Goal: Transaction & Acquisition: Book appointment/travel/reservation

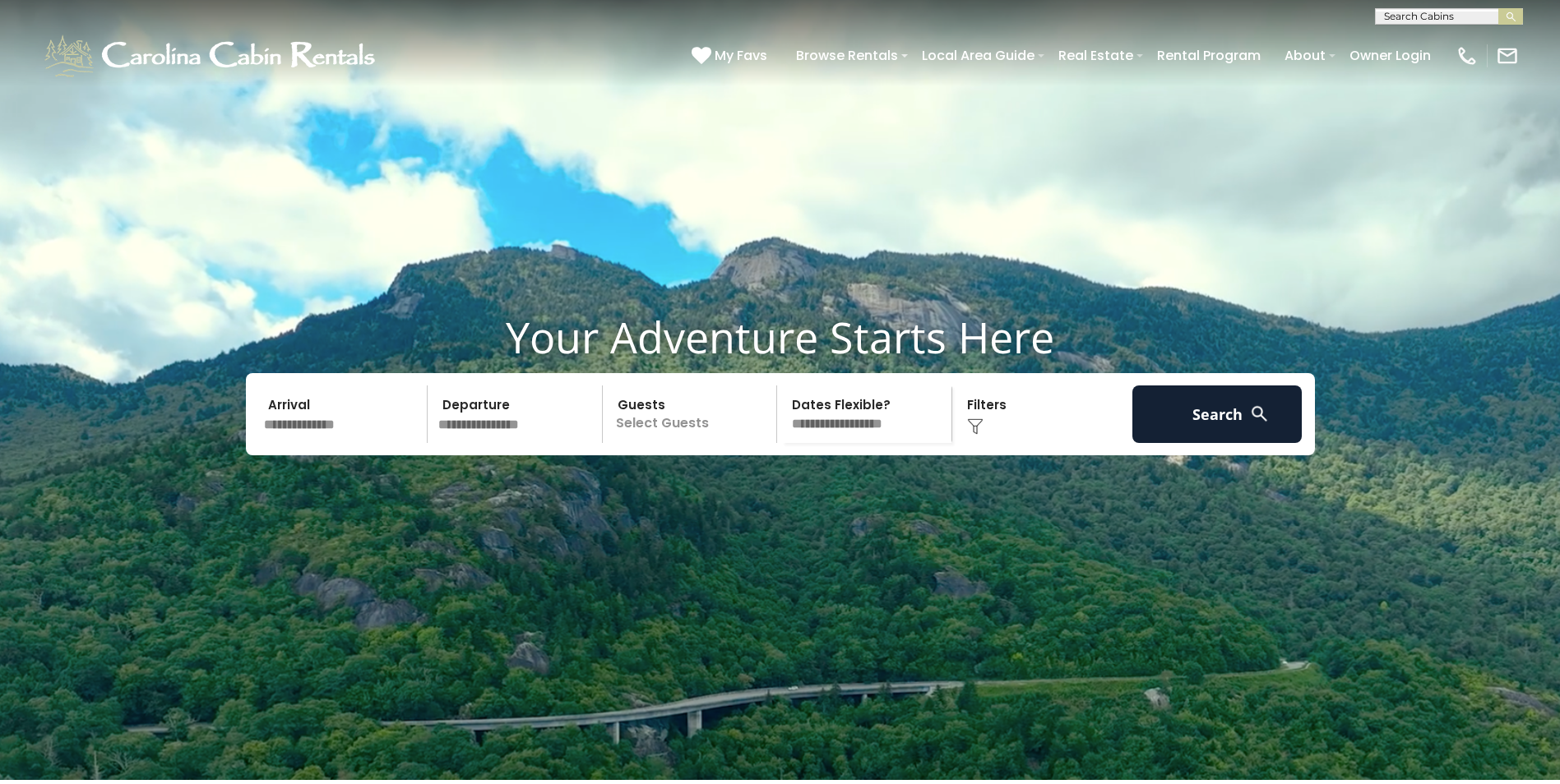
click at [341, 444] on input "text" at bounding box center [344, 414] width 171 height 57
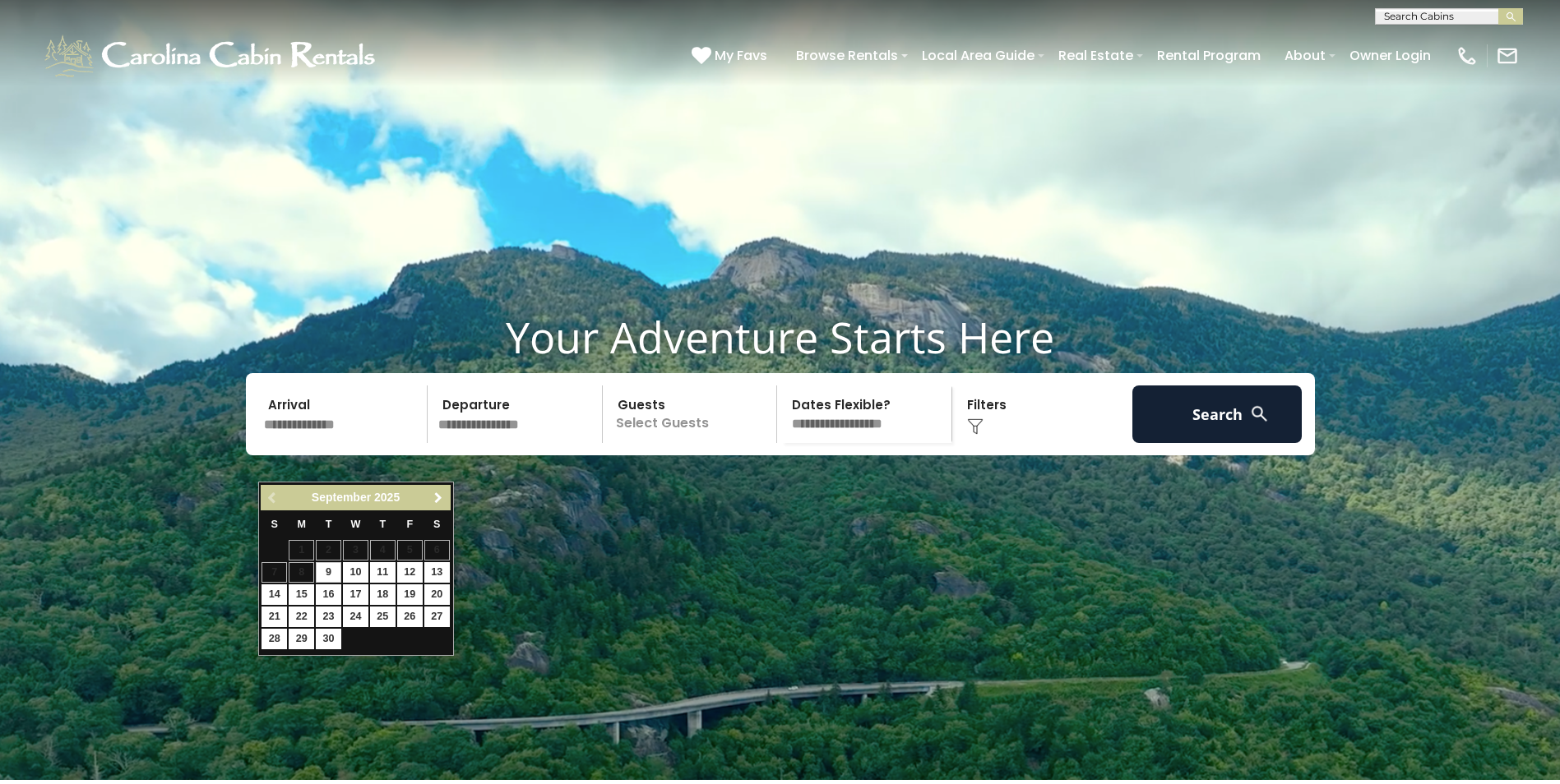
click at [441, 492] on span "Next" at bounding box center [438, 497] width 13 height 13
click at [411, 572] on link "10" at bounding box center [410, 572] width 26 height 20
type input "********"
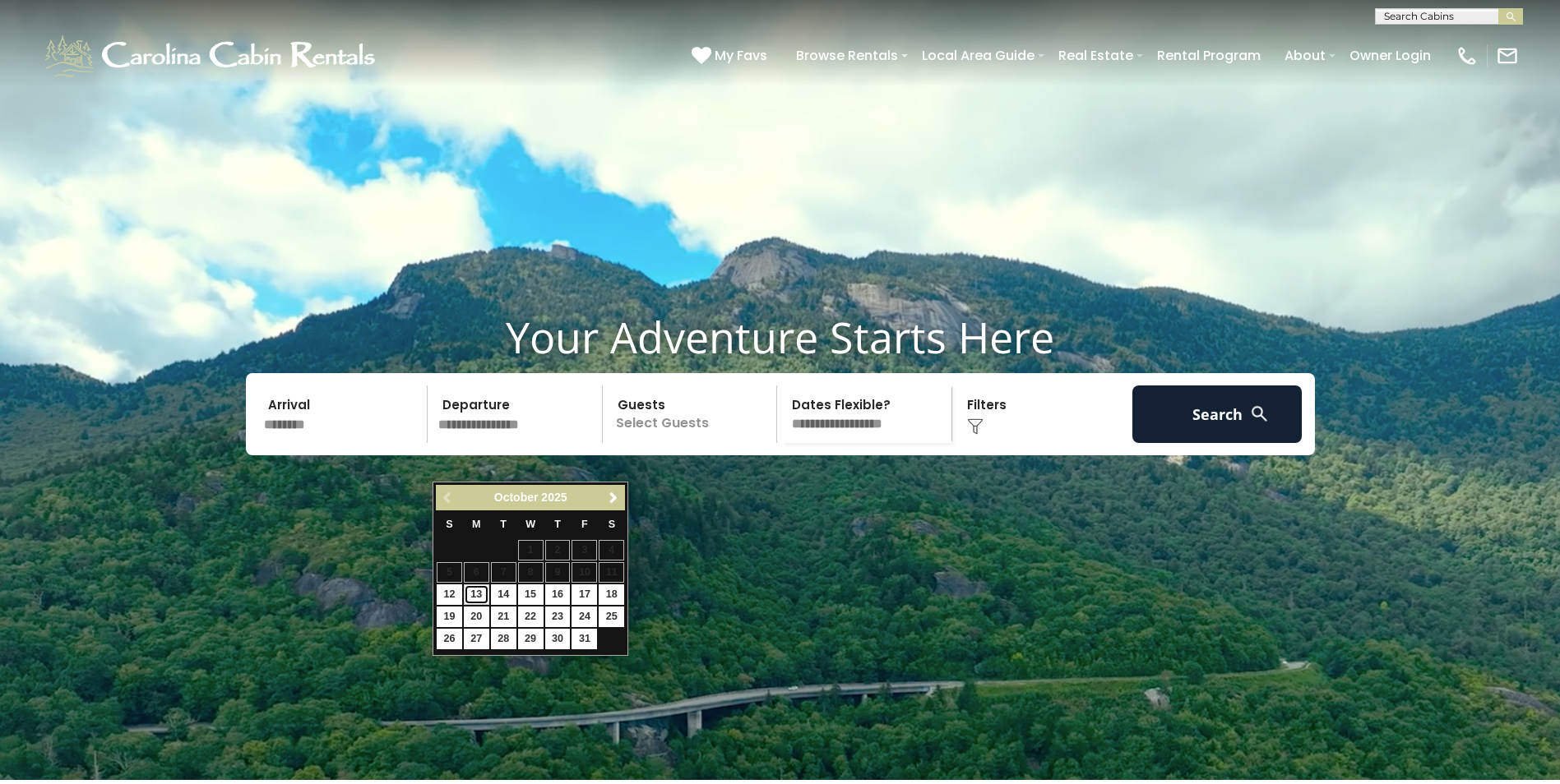
click at [466, 596] on link "13" at bounding box center [477, 595] width 26 height 20
type input "********"
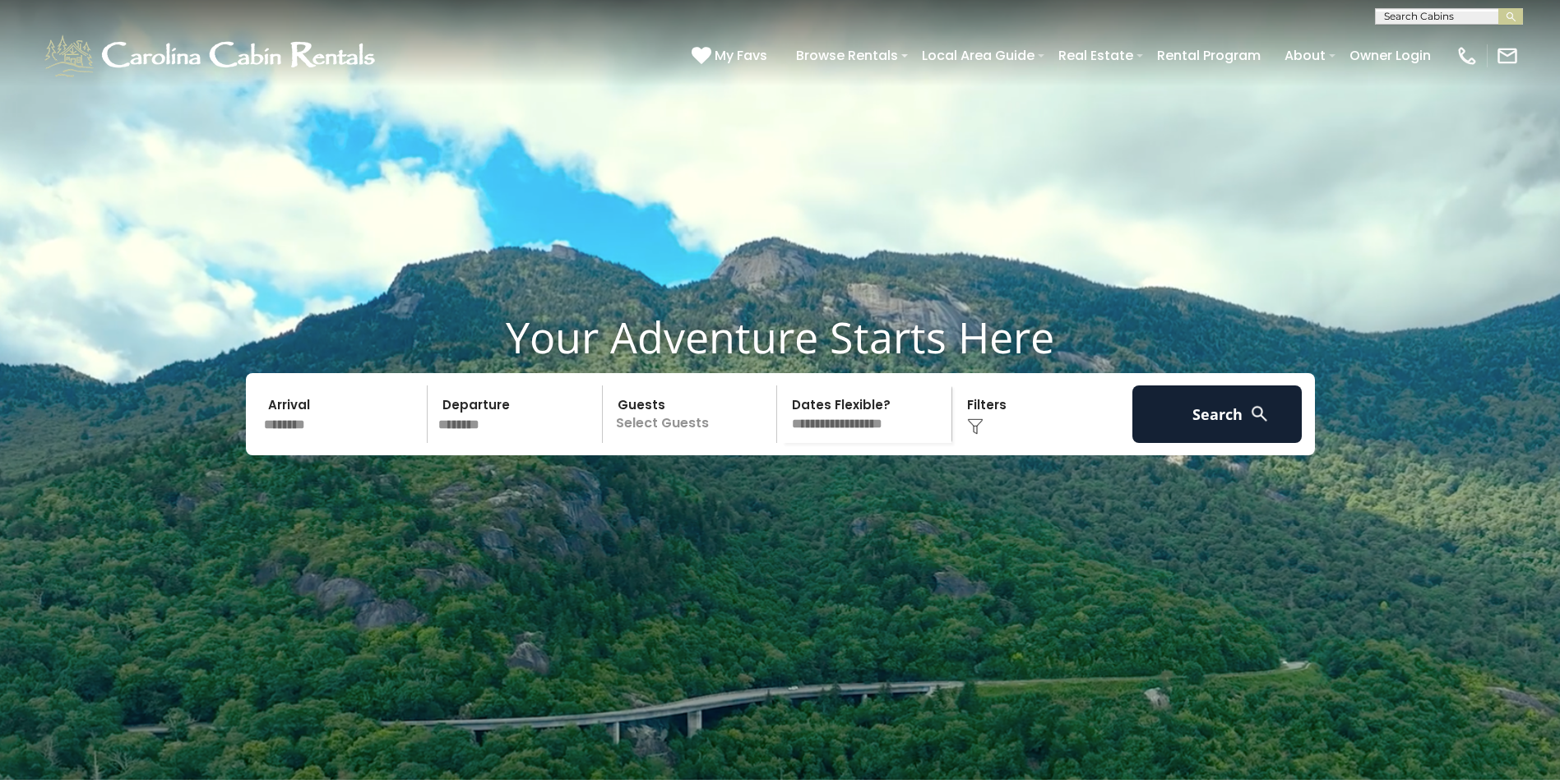
click at [663, 444] on p "Select Guests" at bounding box center [692, 414] width 170 height 57
click at [760, 491] on div "- 0 + +" at bounding box center [747, 482] width 84 height 19
click at [770, 489] on span "+" at bounding box center [771, 480] width 7 height 16
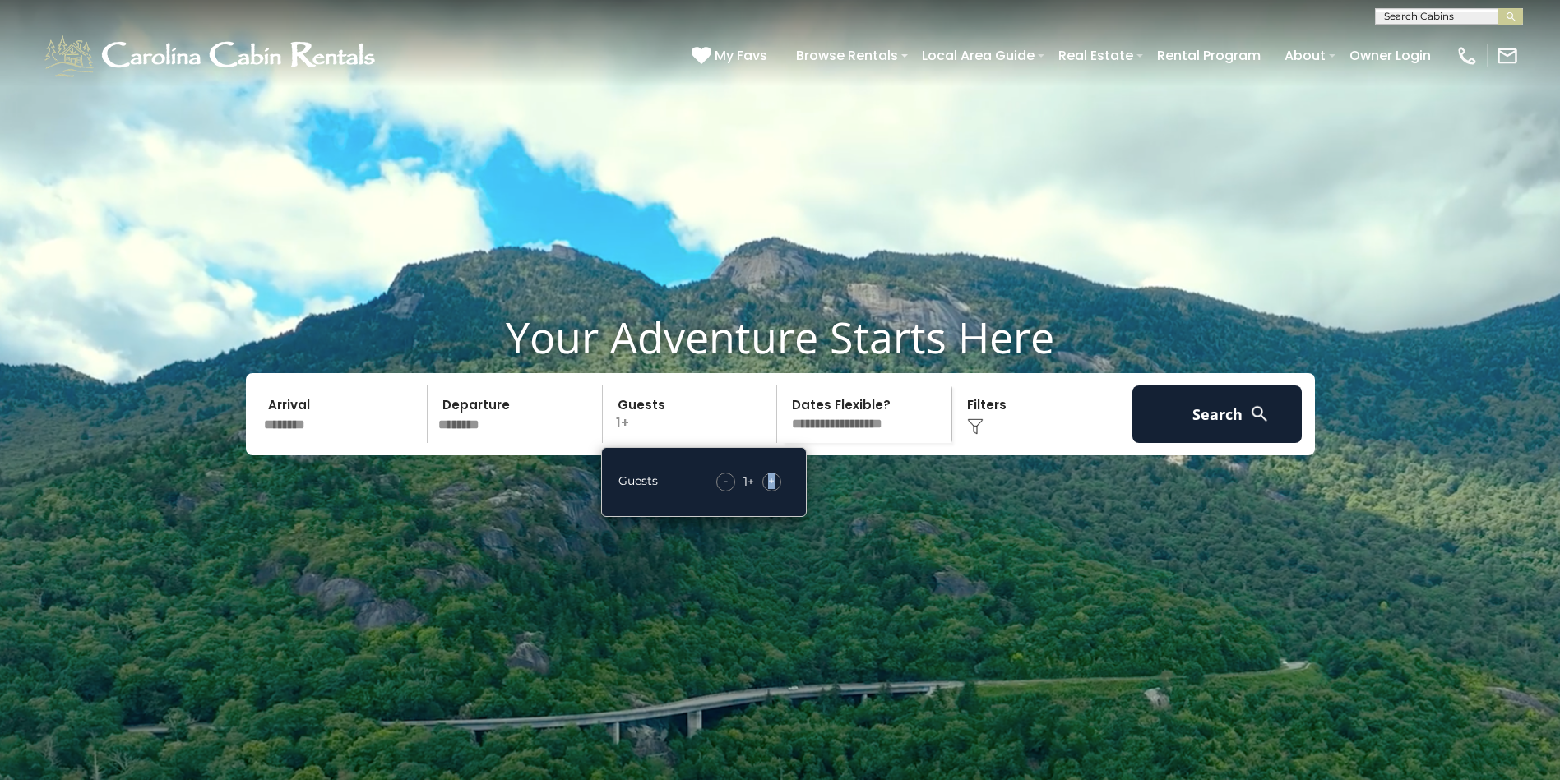
click at [770, 489] on span "+" at bounding box center [771, 480] width 7 height 16
click at [1184, 444] on button "Search" at bounding box center [1218, 414] width 171 height 57
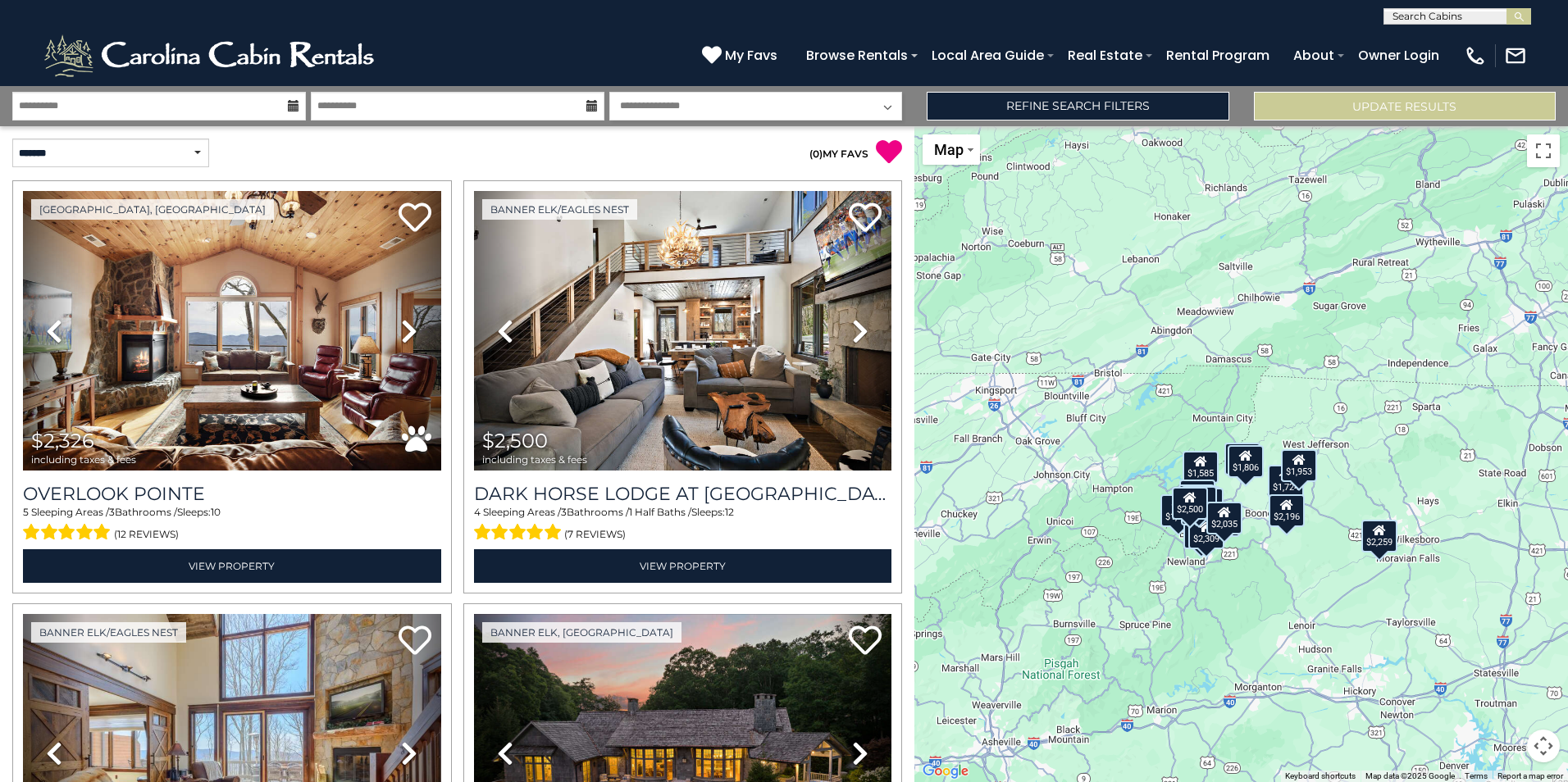
drag, startPoint x: 1293, startPoint y: 510, endPoint x: 1234, endPoint y: 593, distance: 101.8
click at [1234, 593] on div "$2,326 $2,500 $2,977 $5,766 $2,207 $3,041 $1,916 $2,443 $1,876 $1,210 $1,585 $1…" at bounding box center [1241, 454] width 653 height 656
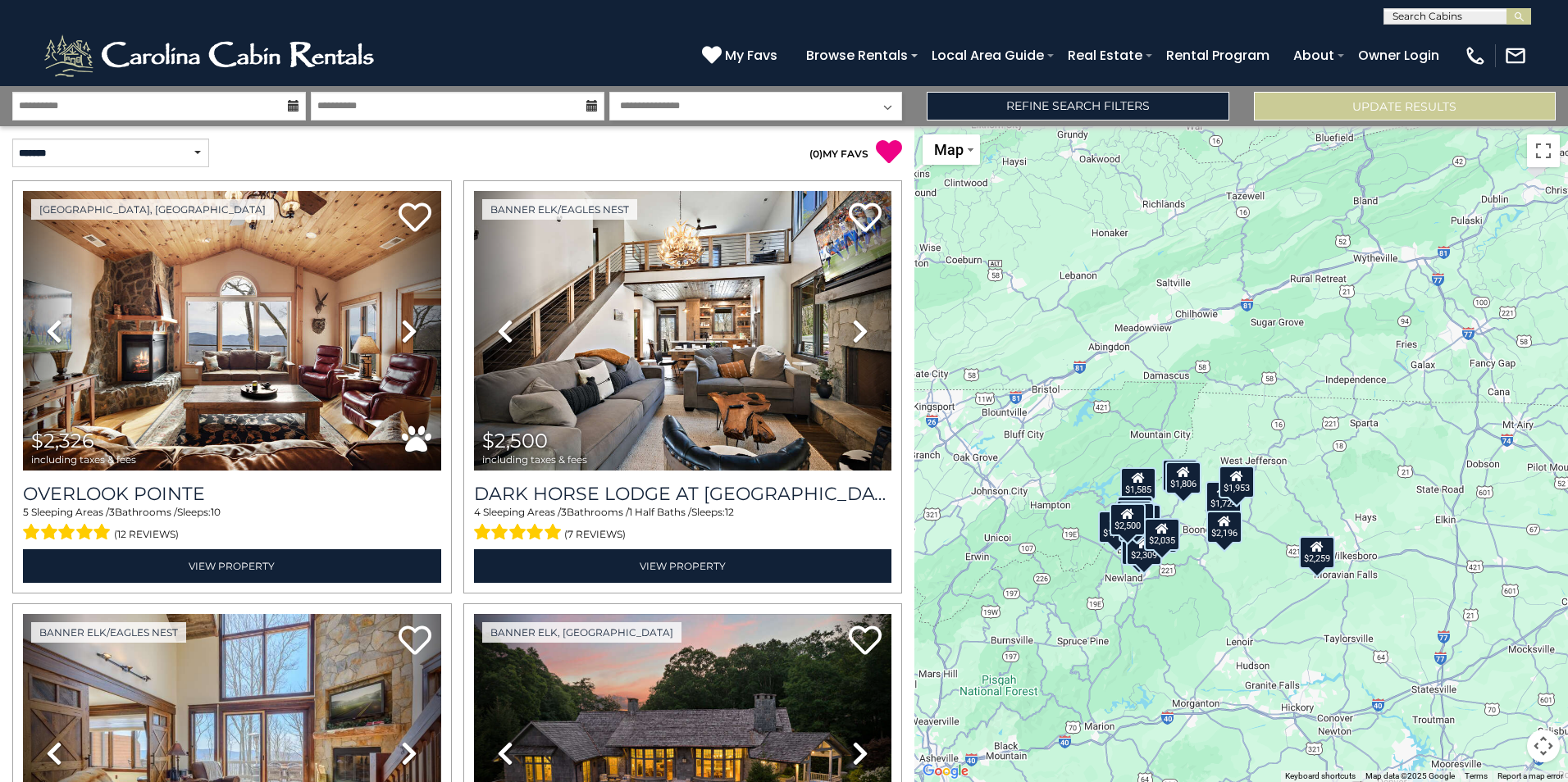
click at [1280, 604] on div "$2,326 $2,500 $2,977 $5,766 $2,207 $3,041 $1,916 $2,443 $1,876 $1,210 $1,585 $1…" at bounding box center [1241, 454] width 653 height 656
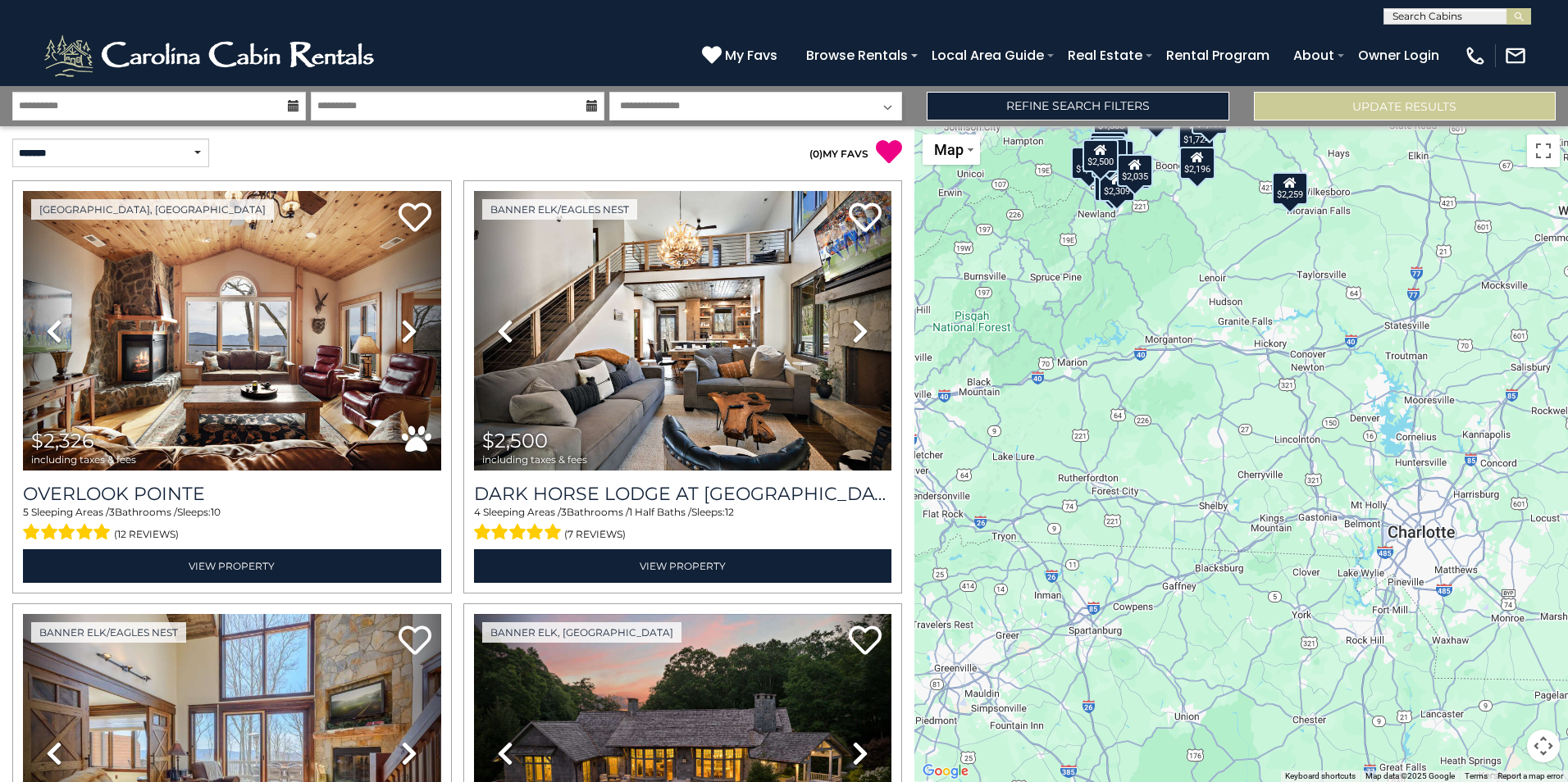
drag, startPoint x: 1057, startPoint y: 700, endPoint x: 1029, endPoint y: 311, distance: 390.0
click at [1029, 311] on div "$2,326 $2,500 $2,977 $5,766 $2,207 $3,041 $1,916 $2,443 $1,876 $1,210 $1,585 $1…" at bounding box center [1241, 454] width 653 height 656
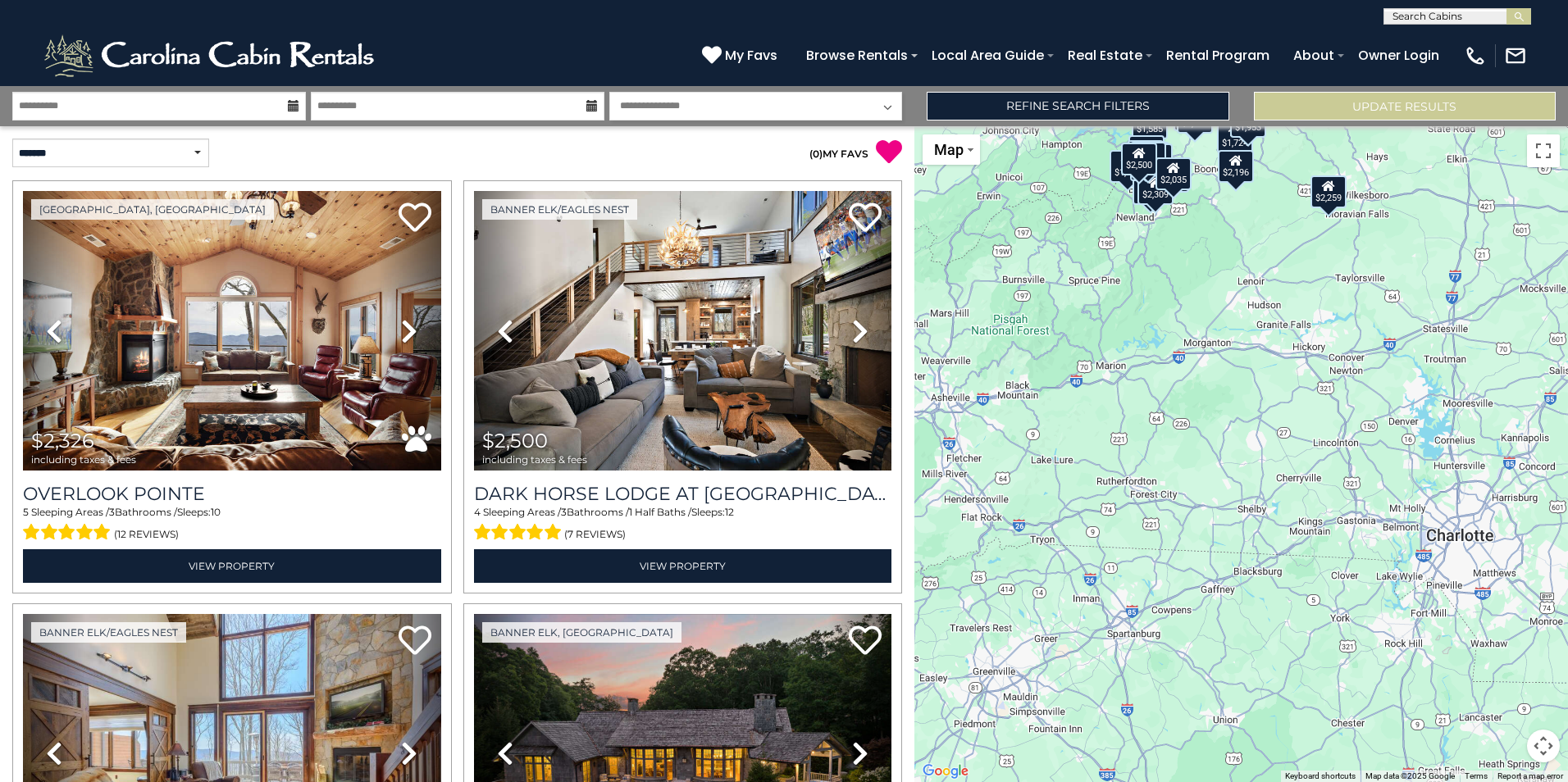
drag, startPoint x: 1022, startPoint y: 311, endPoint x: 1130, endPoint y: 312, distance: 108.0
click at [1130, 312] on div "$2,326 $2,500 $2,977 $5,766 $2,207 $3,041 $1,916 $2,443 $1,876 $1,210 $1,585 $1…" at bounding box center [1241, 454] width 653 height 656
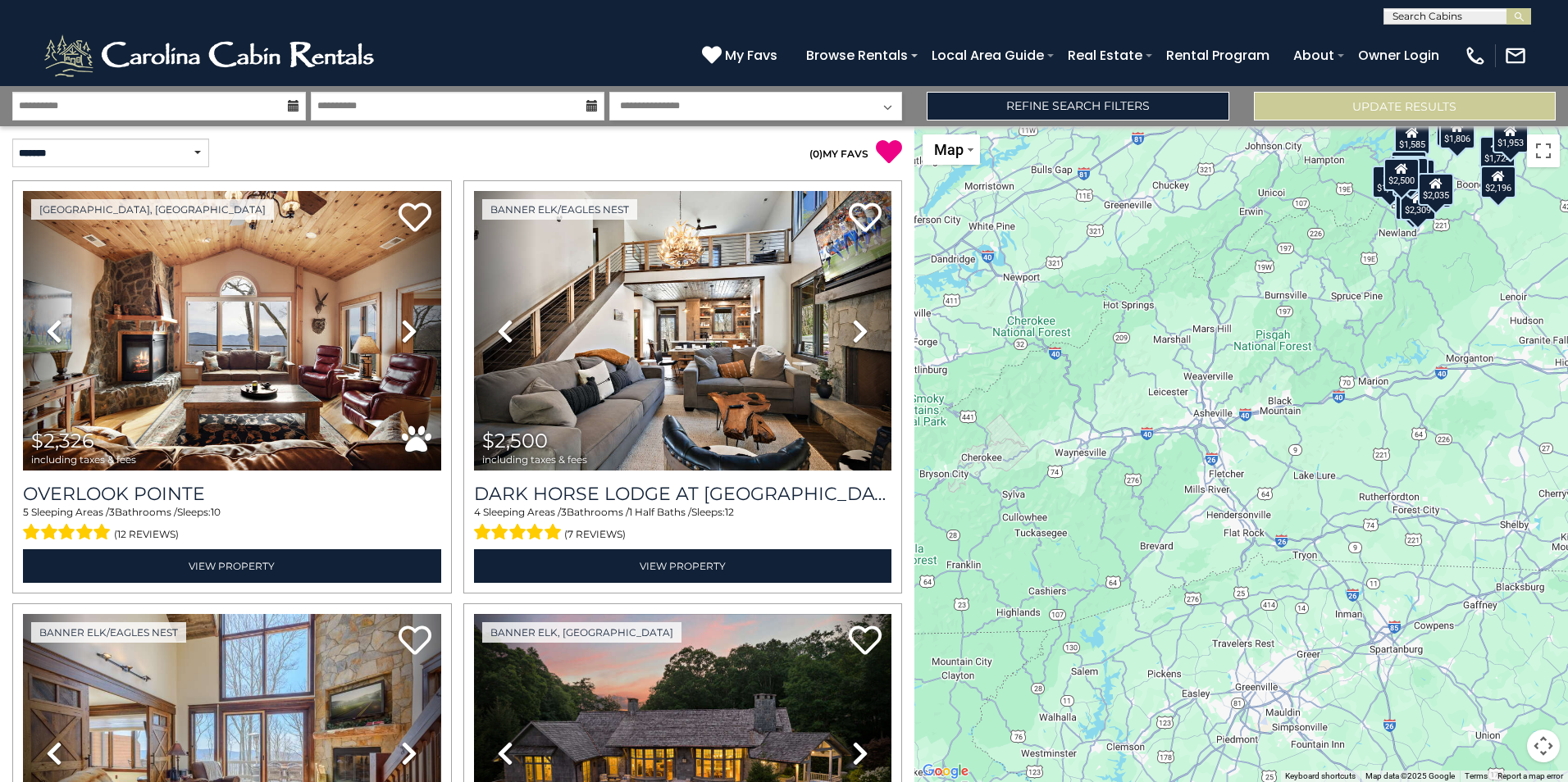
drag, startPoint x: 1055, startPoint y: 318, endPoint x: 1261, endPoint y: 340, distance: 207.2
click at [1261, 340] on div "$2,326 $2,500 $2,977 $5,766 $2,207 $3,041 $1,916 $2,443 $1,876 $1,210 $1,585 $1…" at bounding box center [1241, 454] width 653 height 656
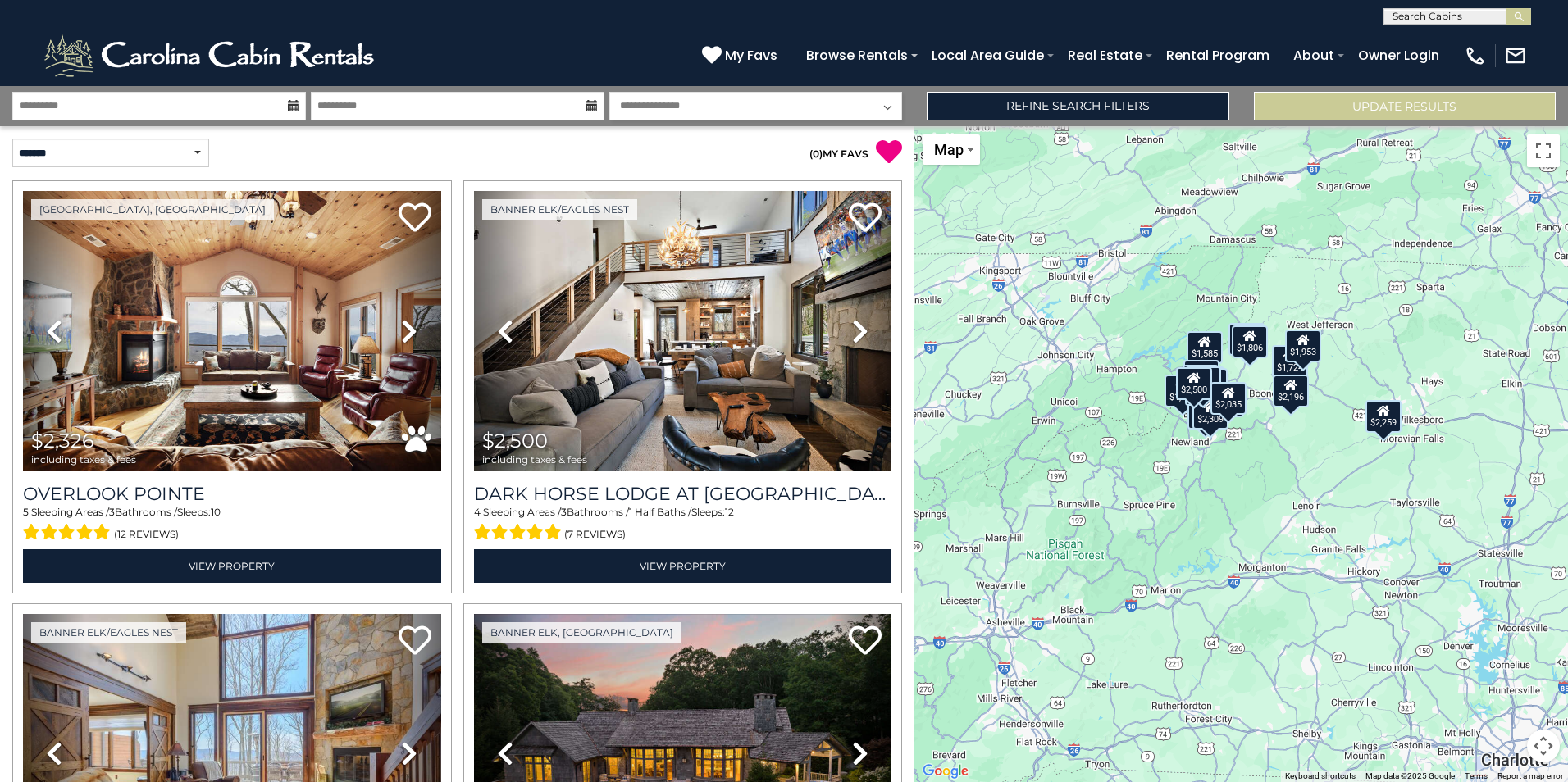
drag, startPoint x: 1199, startPoint y: 357, endPoint x: 979, endPoint y: 582, distance: 314.7
click at [979, 582] on div "$2,326 $2,500 $2,977 $5,766 $2,207 $3,041 $1,916 $2,443 $1,876 $1,210 $1,585 $1…" at bounding box center [1241, 454] width 653 height 656
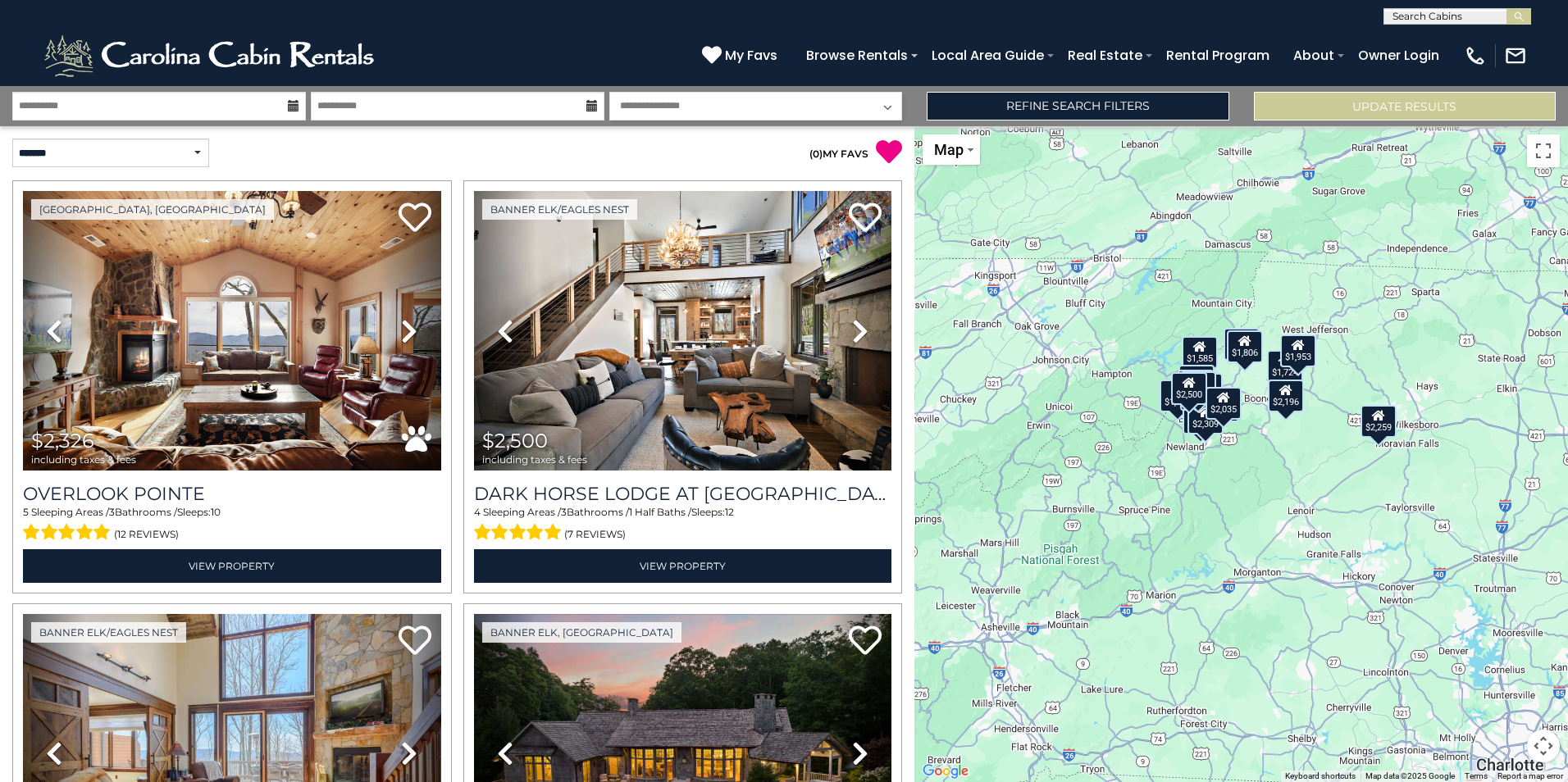
click at [1280, 375] on div "$1,724" at bounding box center [1285, 367] width 36 height 33
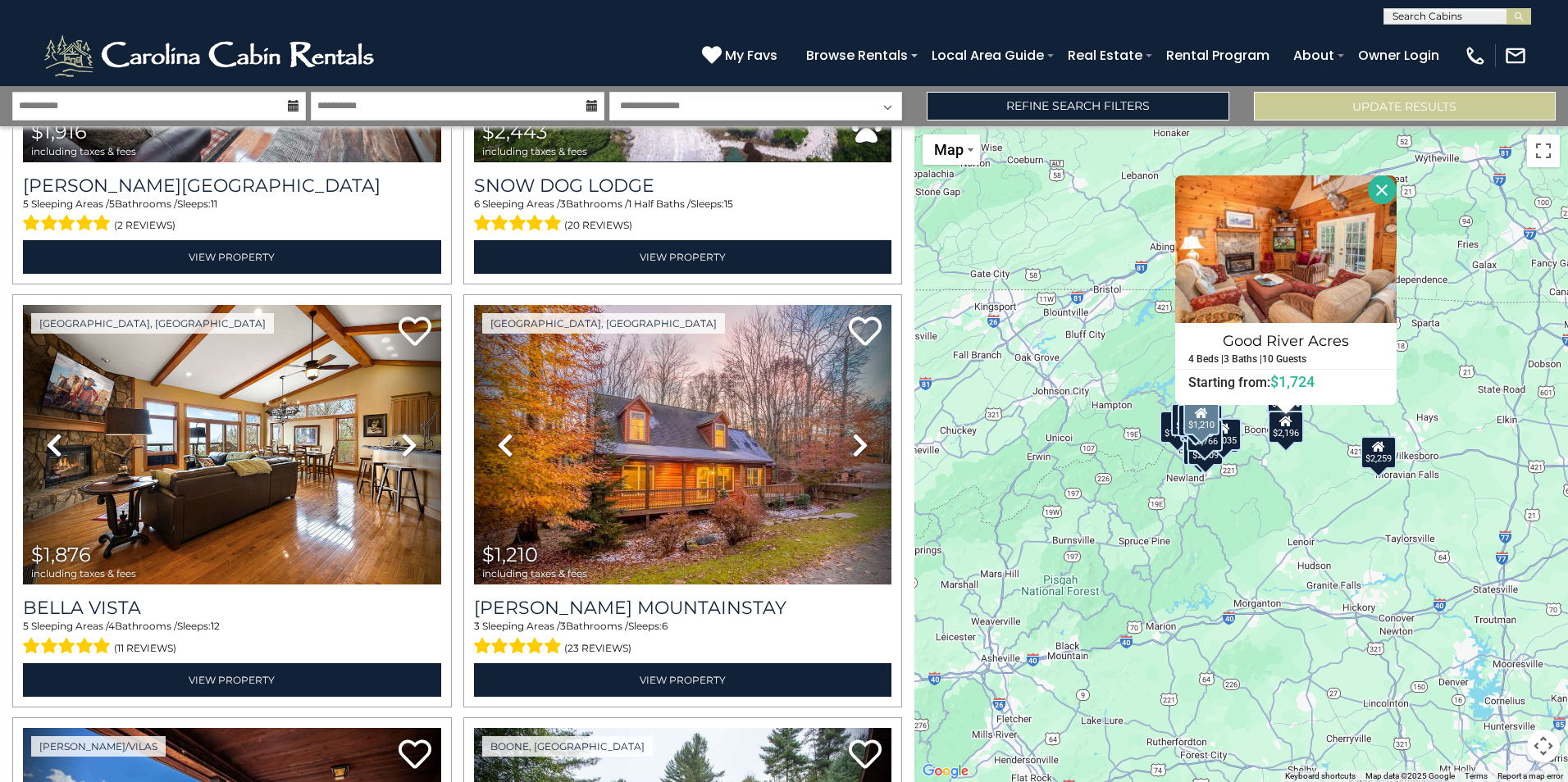
scroll to position [1722, 0]
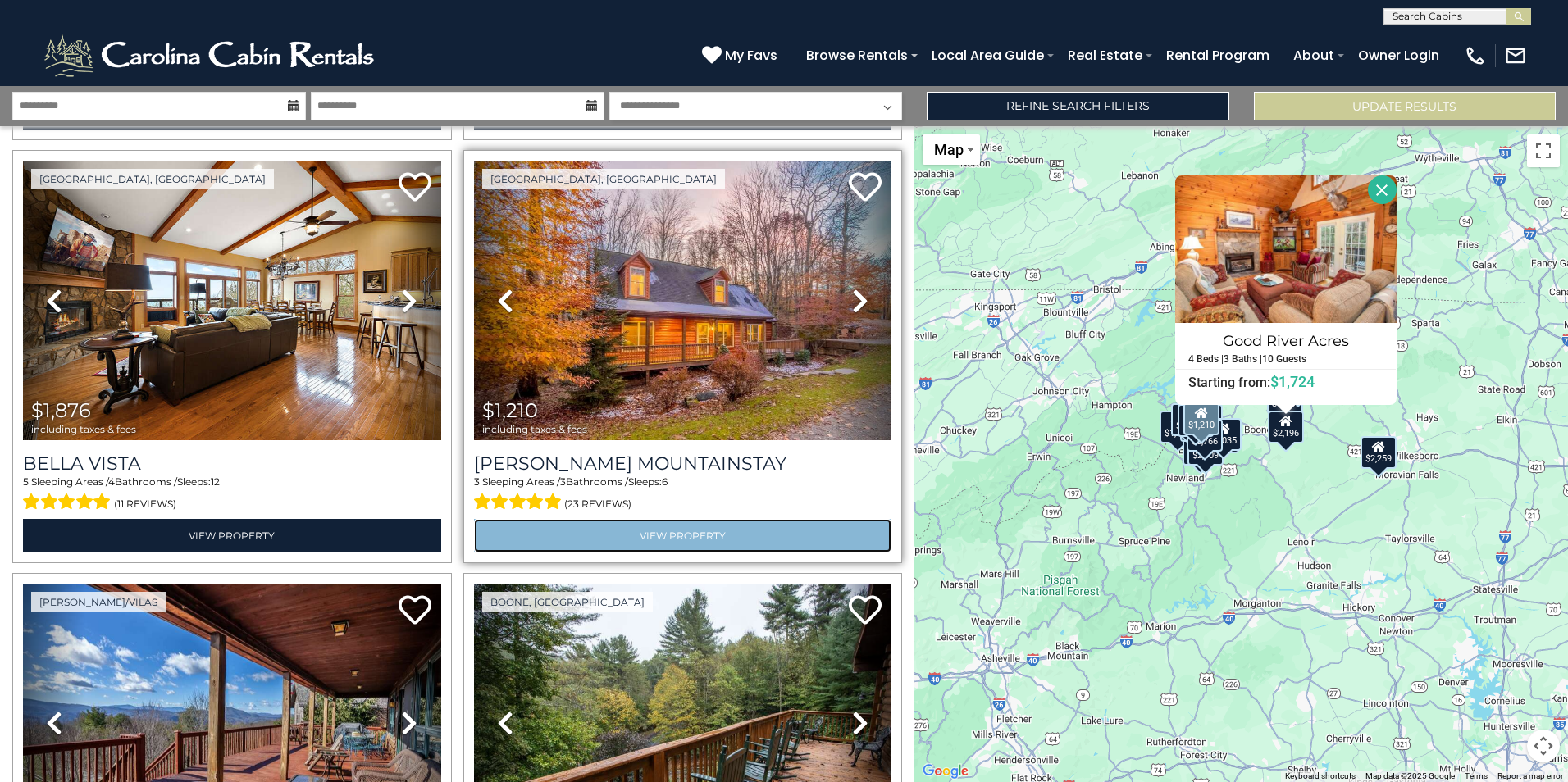
click at [701, 519] on link "View Property" at bounding box center [683, 536] width 419 height 34
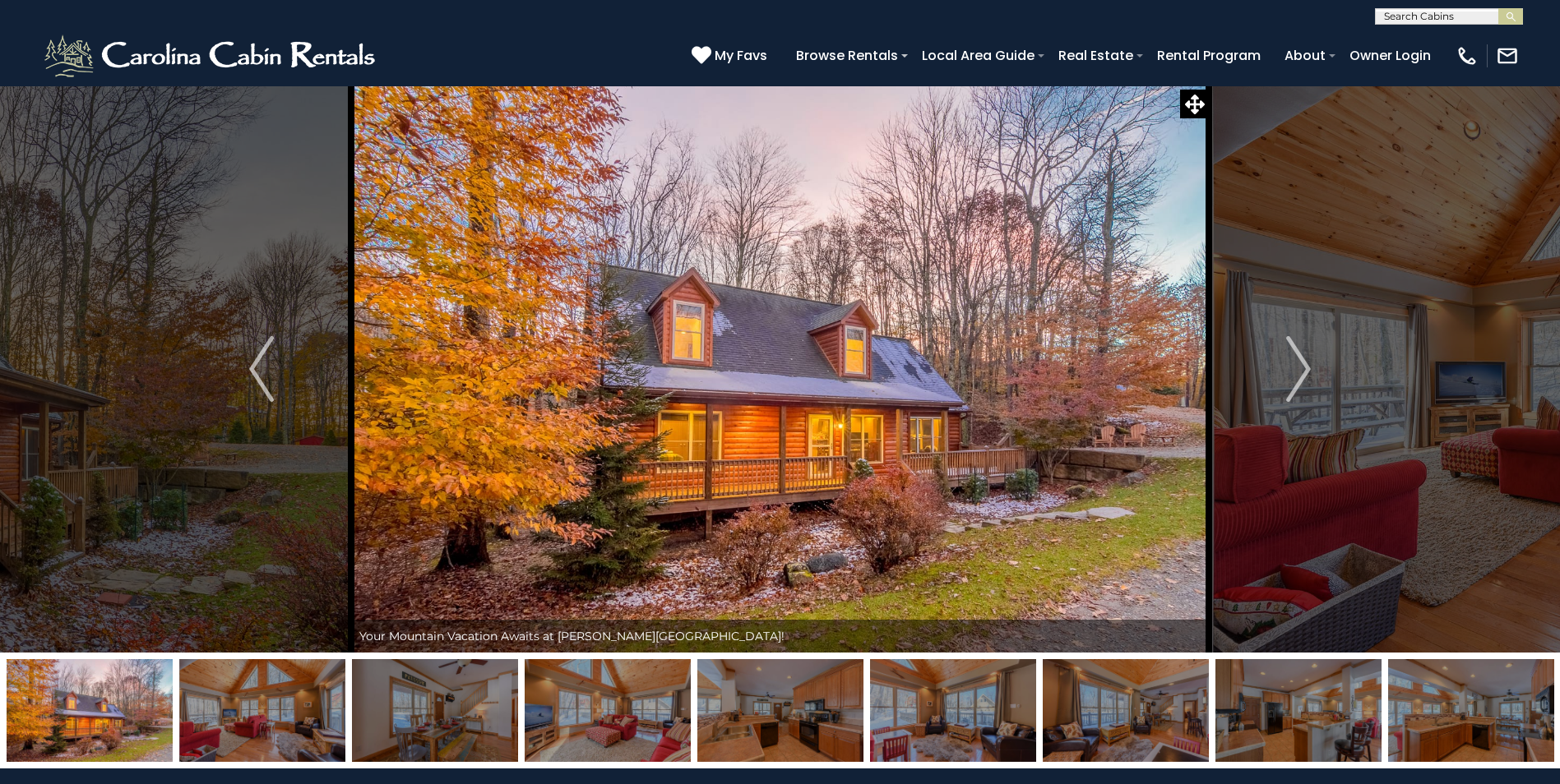
click at [315, 706] on img at bounding box center [262, 711] width 166 height 102
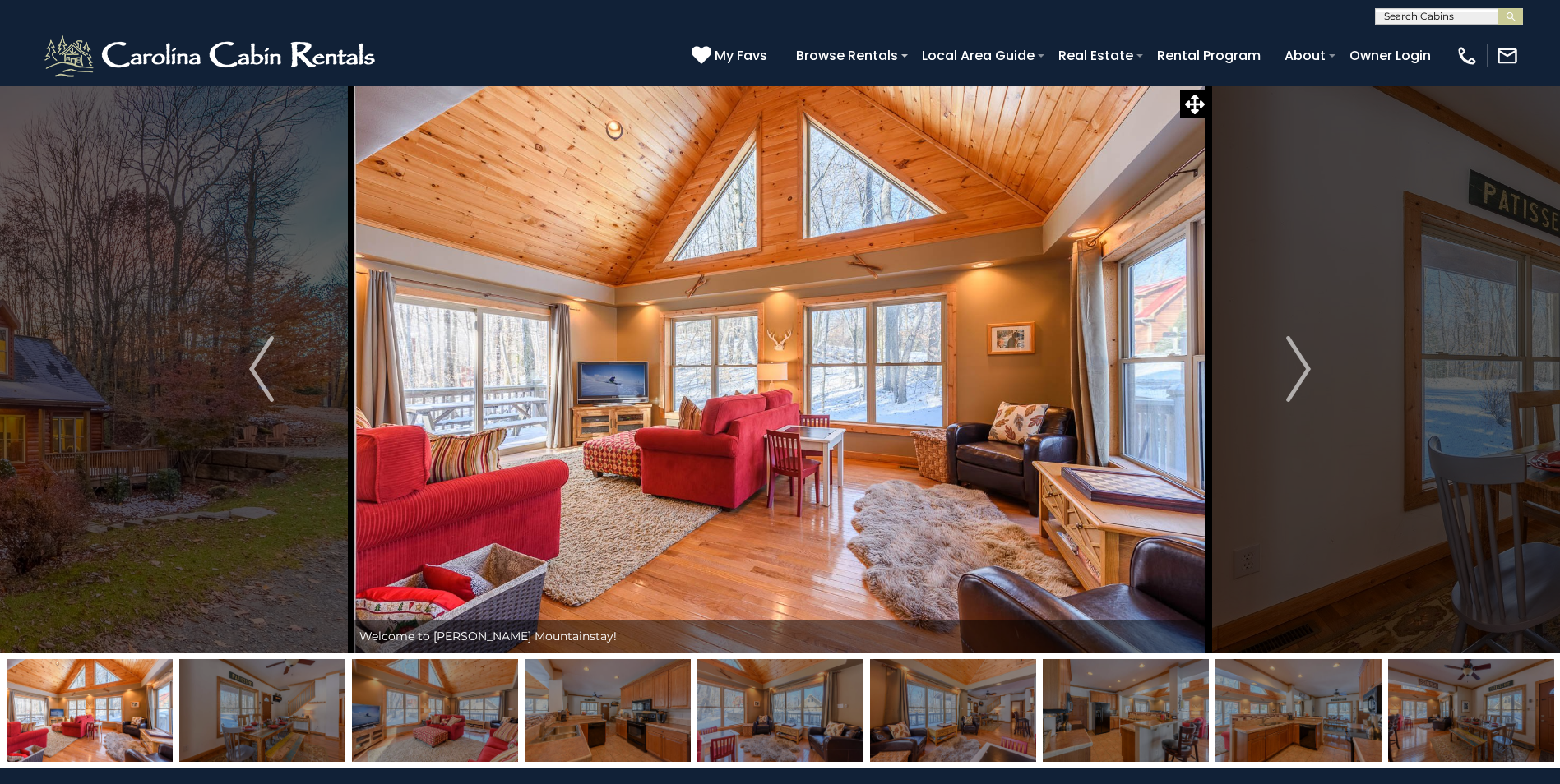
click at [315, 706] on img at bounding box center [262, 711] width 166 height 102
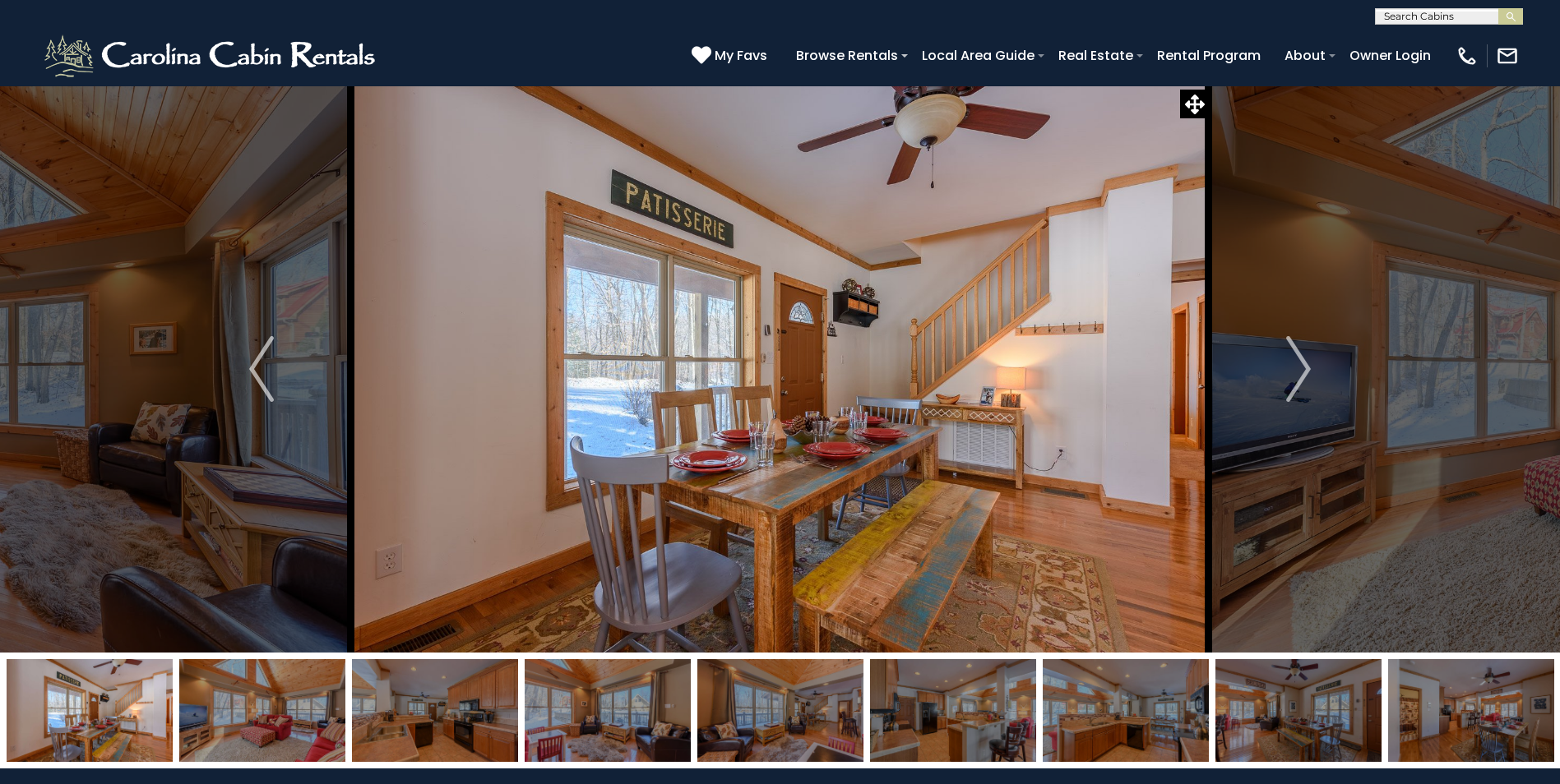
click at [430, 704] on img at bounding box center [435, 711] width 166 height 102
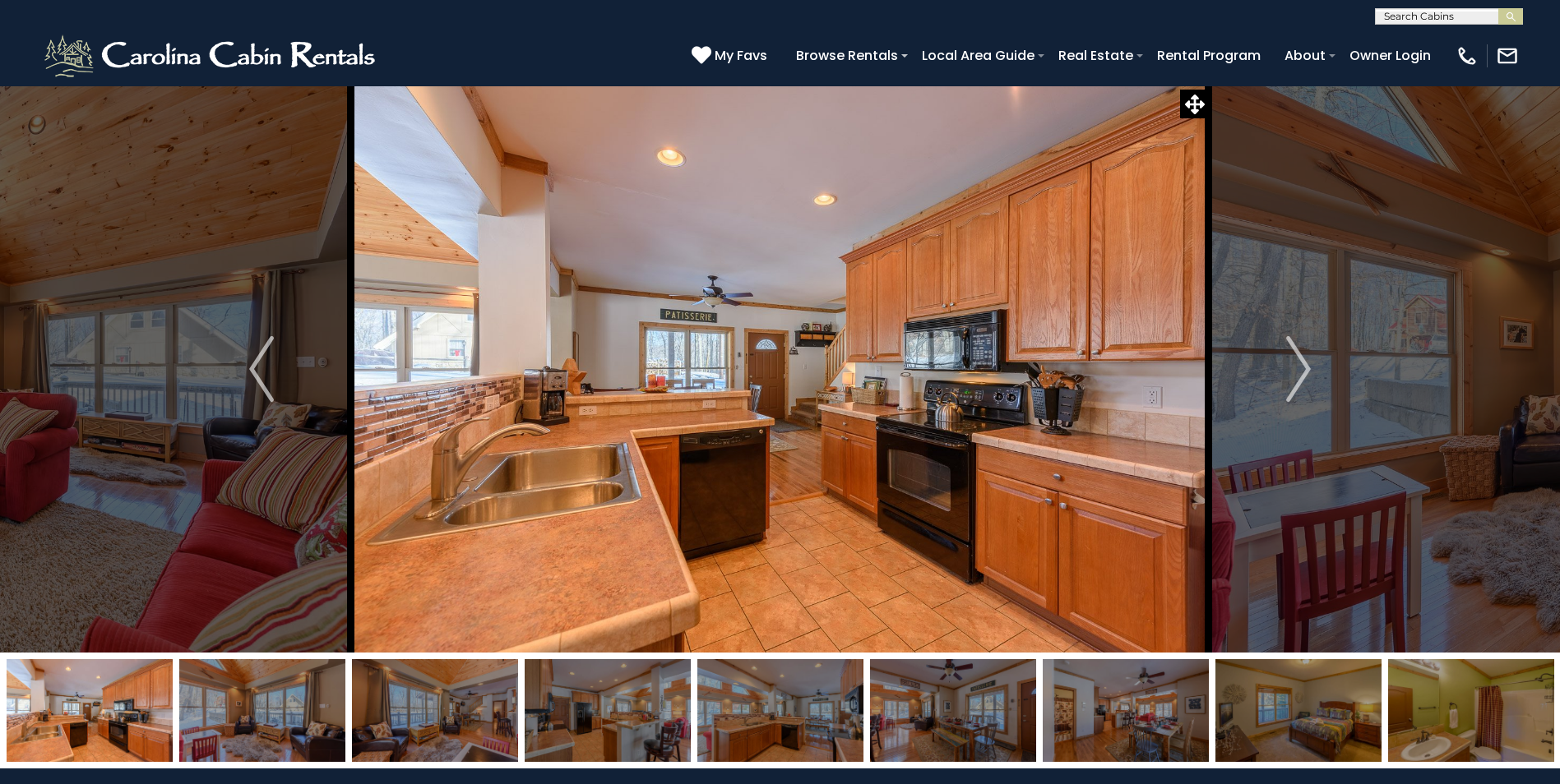
click at [441, 700] on img at bounding box center [435, 711] width 166 height 102
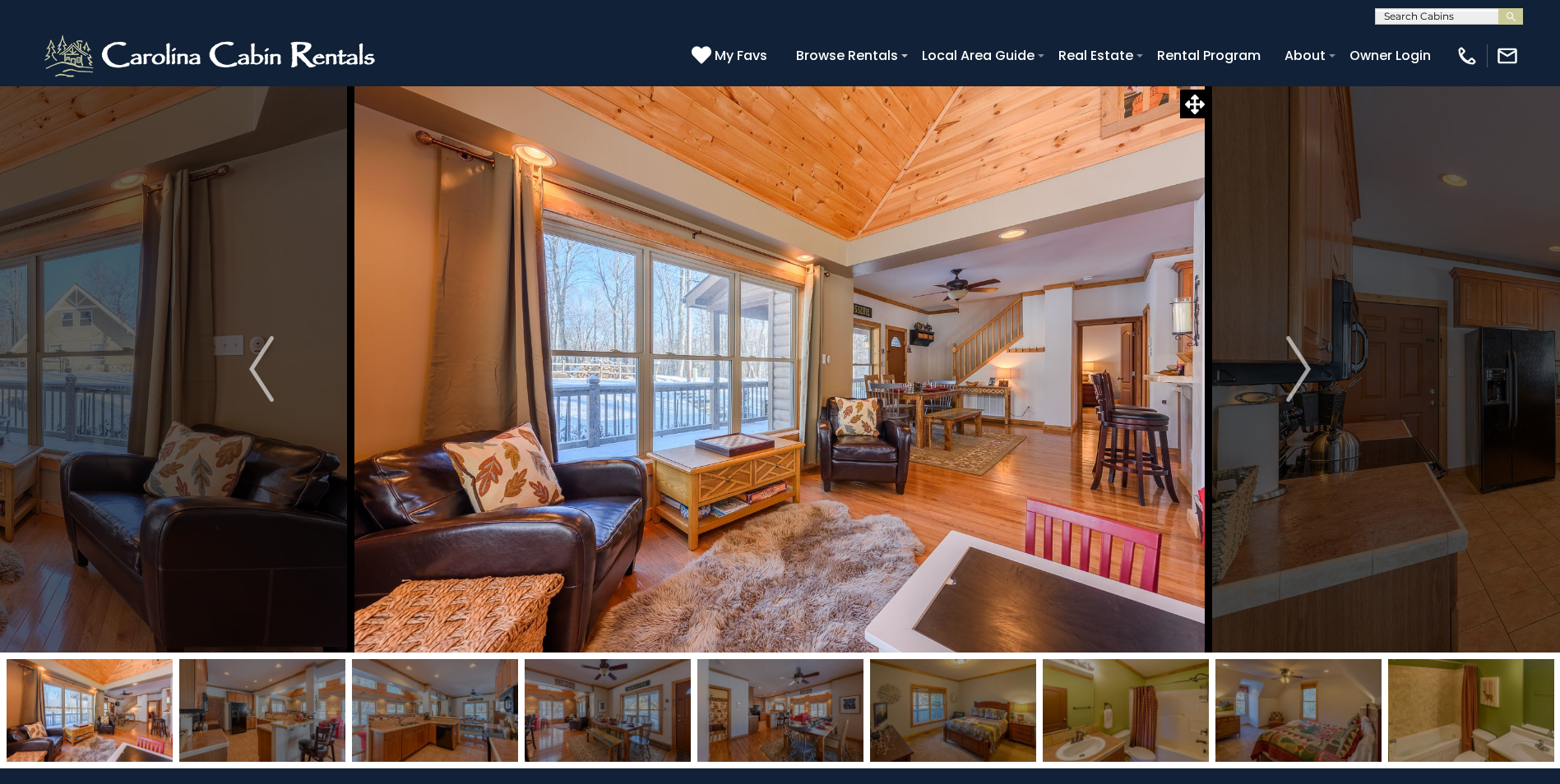
click at [358, 719] on img at bounding box center [435, 711] width 166 height 102
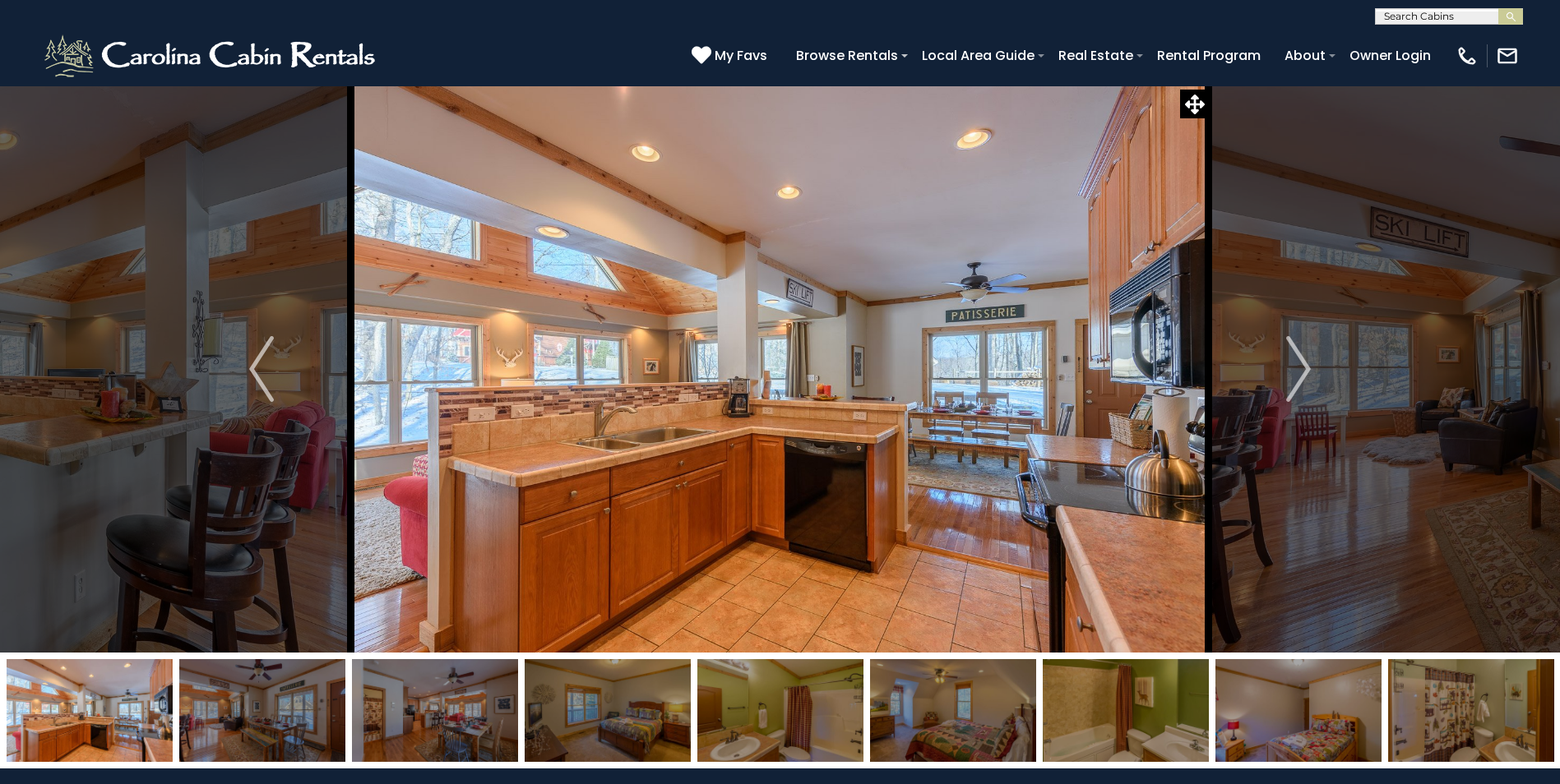
click at [409, 739] on img at bounding box center [435, 711] width 166 height 102
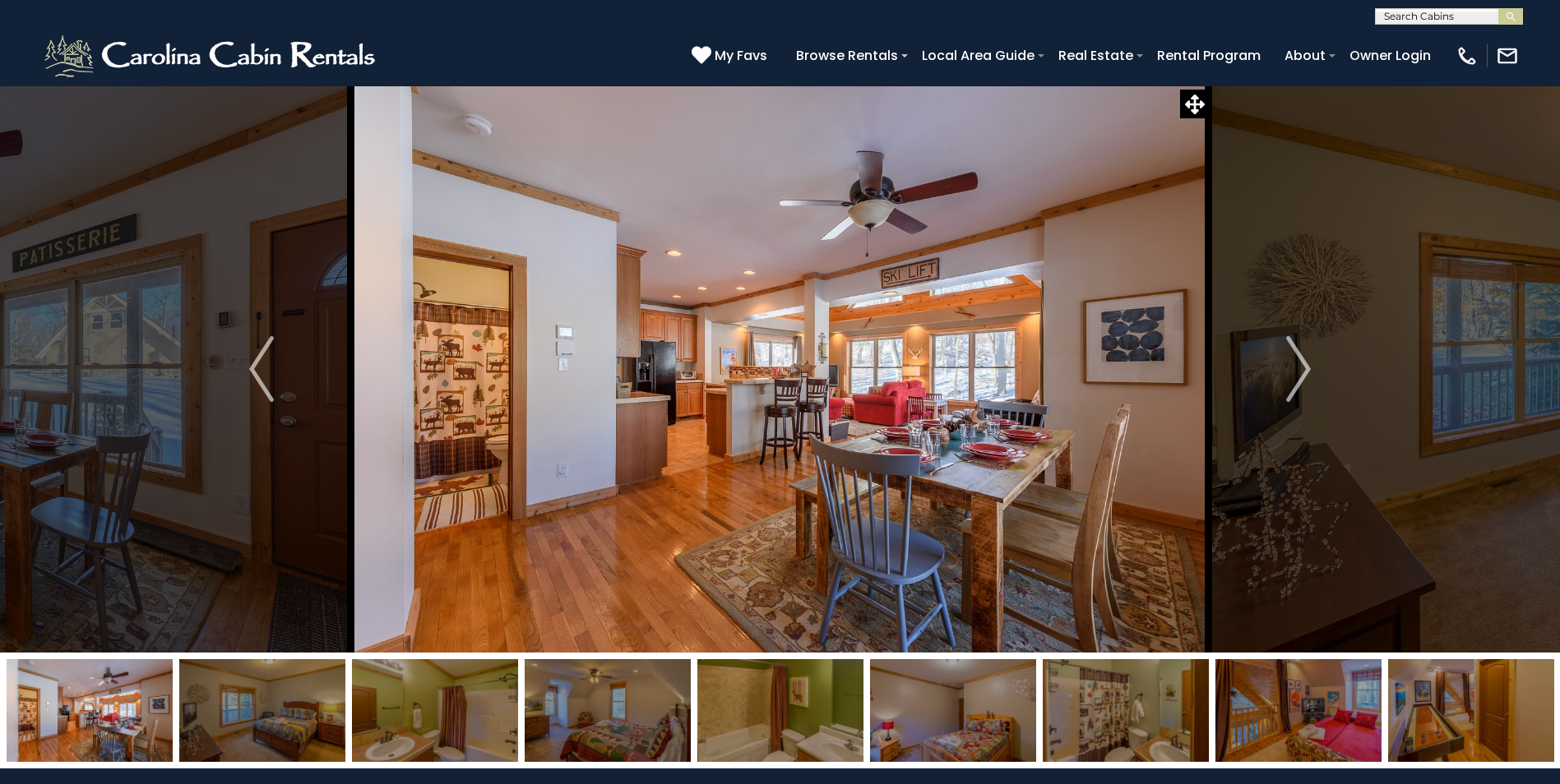
click at [449, 718] on img at bounding box center [435, 711] width 166 height 102
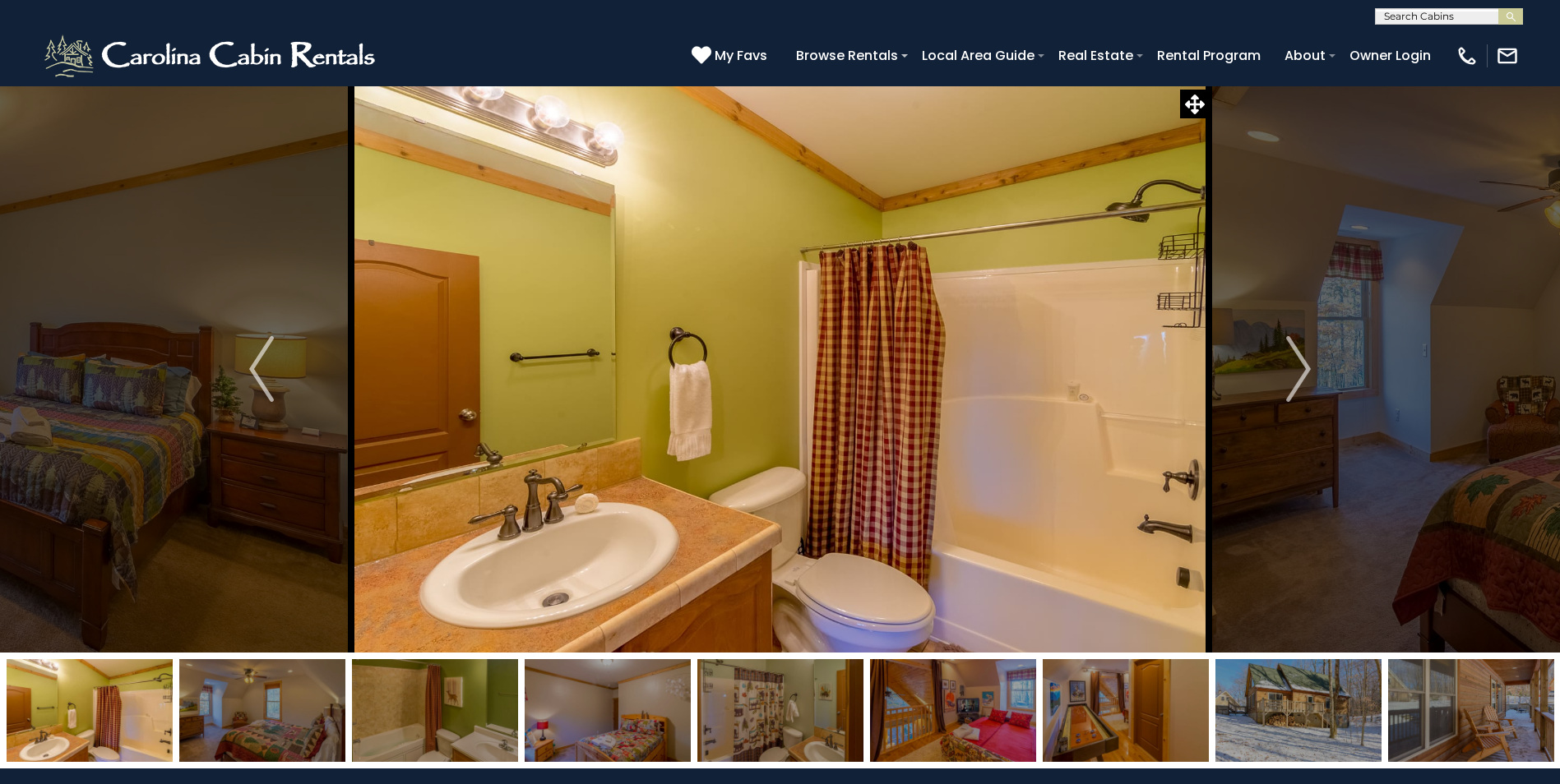
click at [432, 717] on img at bounding box center [435, 711] width 166 height 102
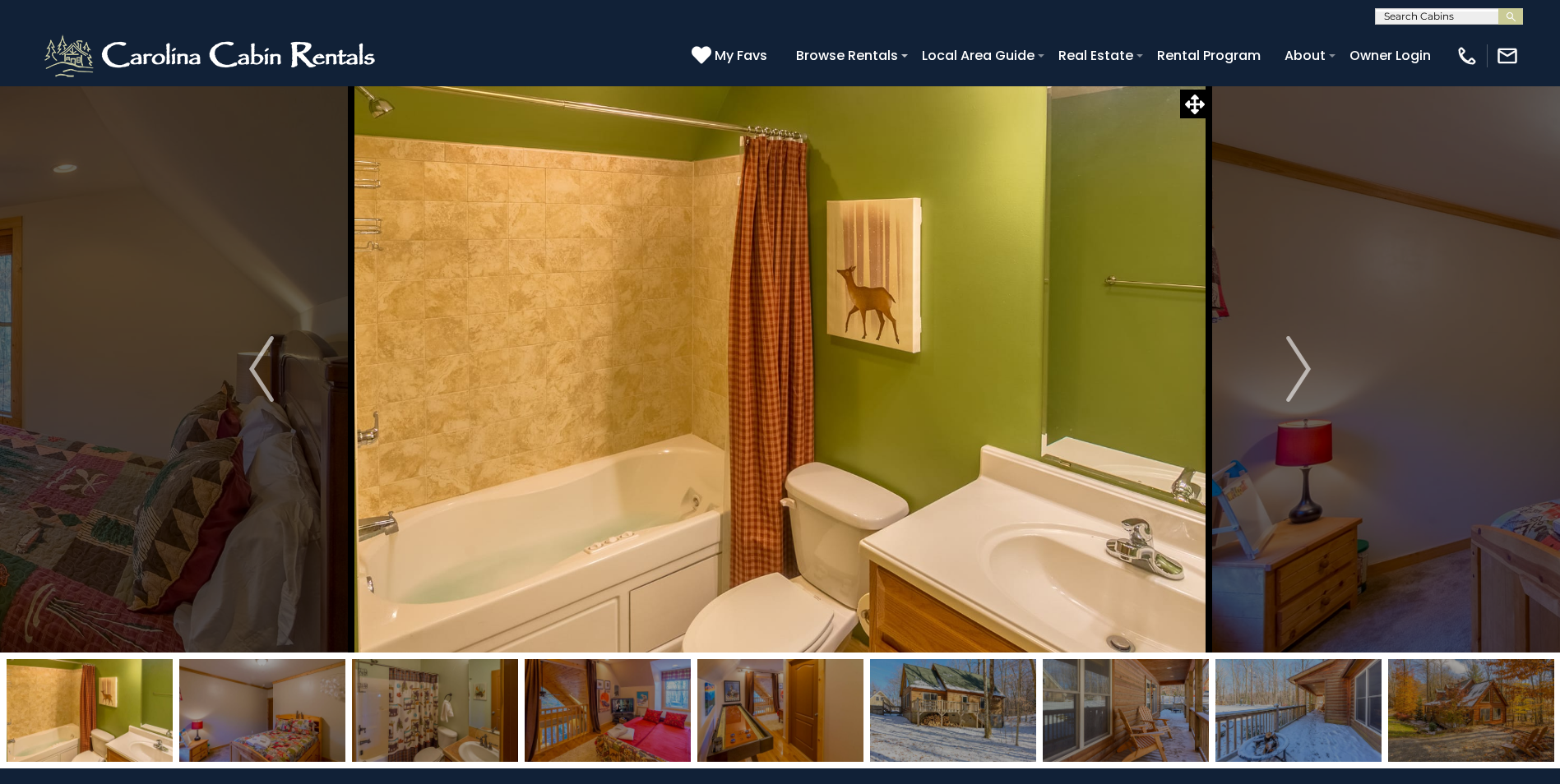
click at [484, 724] on img at bounding box center [435, 711] width 166 height 102
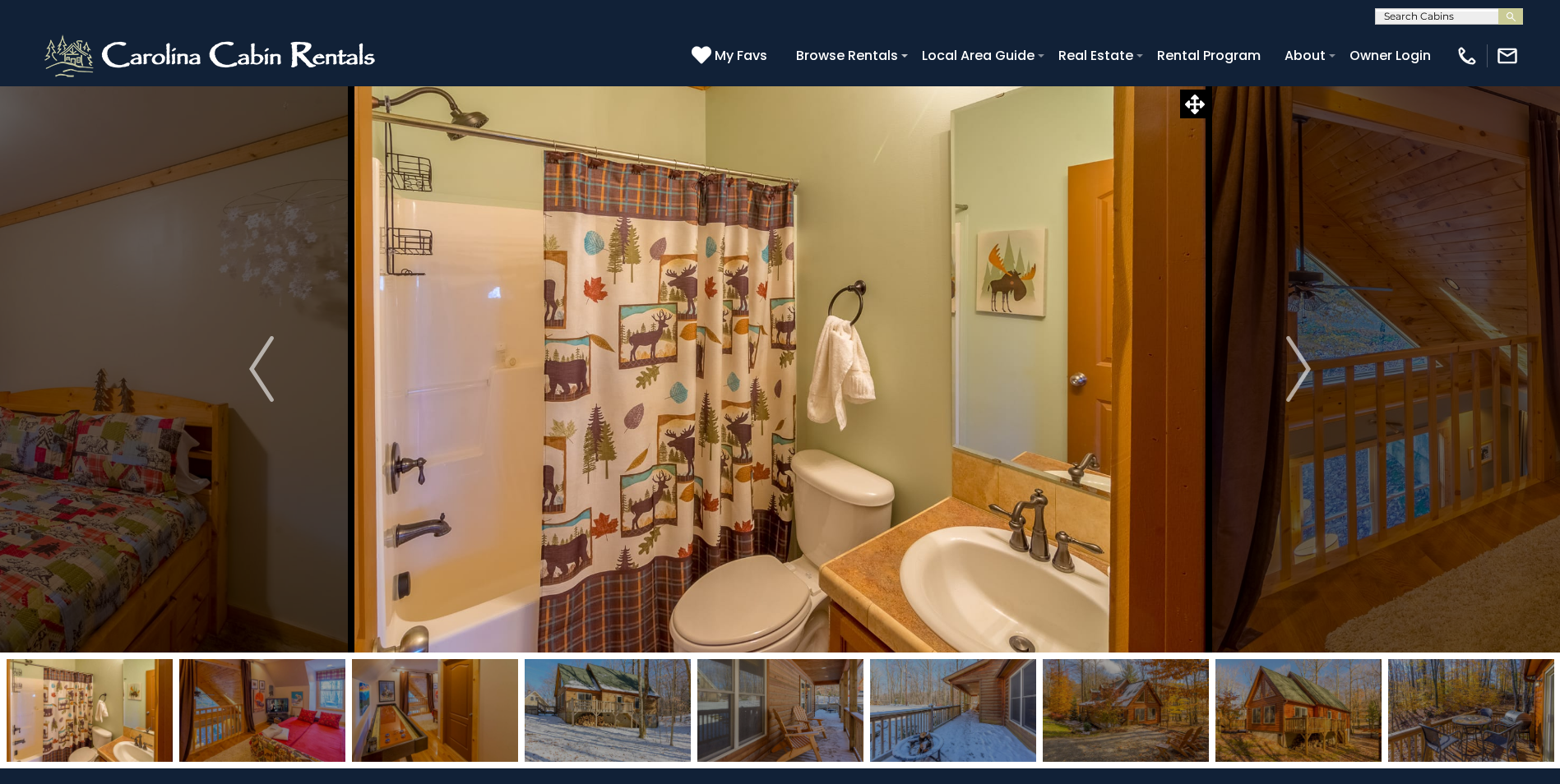
click at [504, 721] on img at bounding box center [435, 711] width 166 height 102
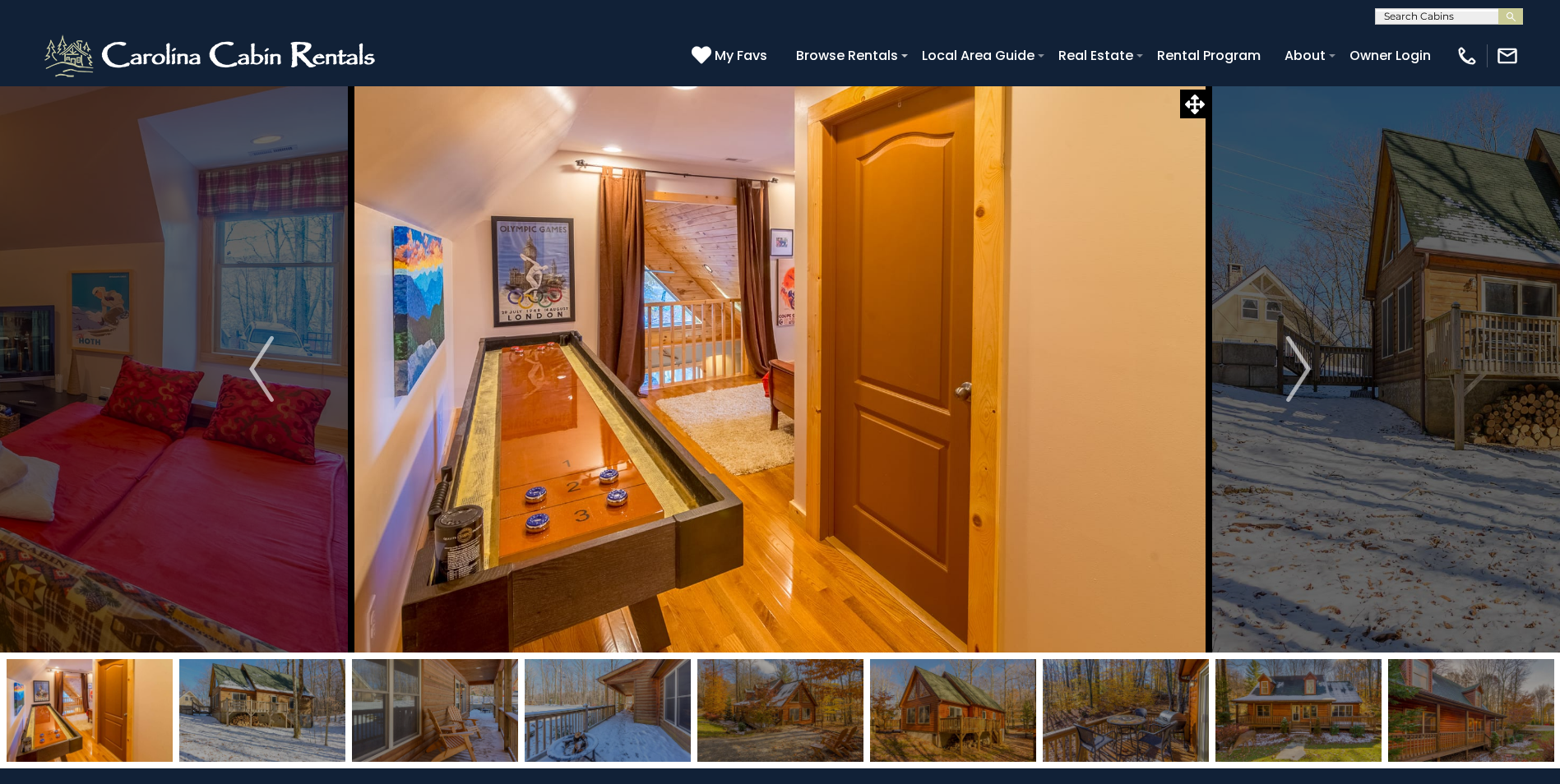
click at [492, 716] on img at bounding box center [435, 711] width 166 height 102
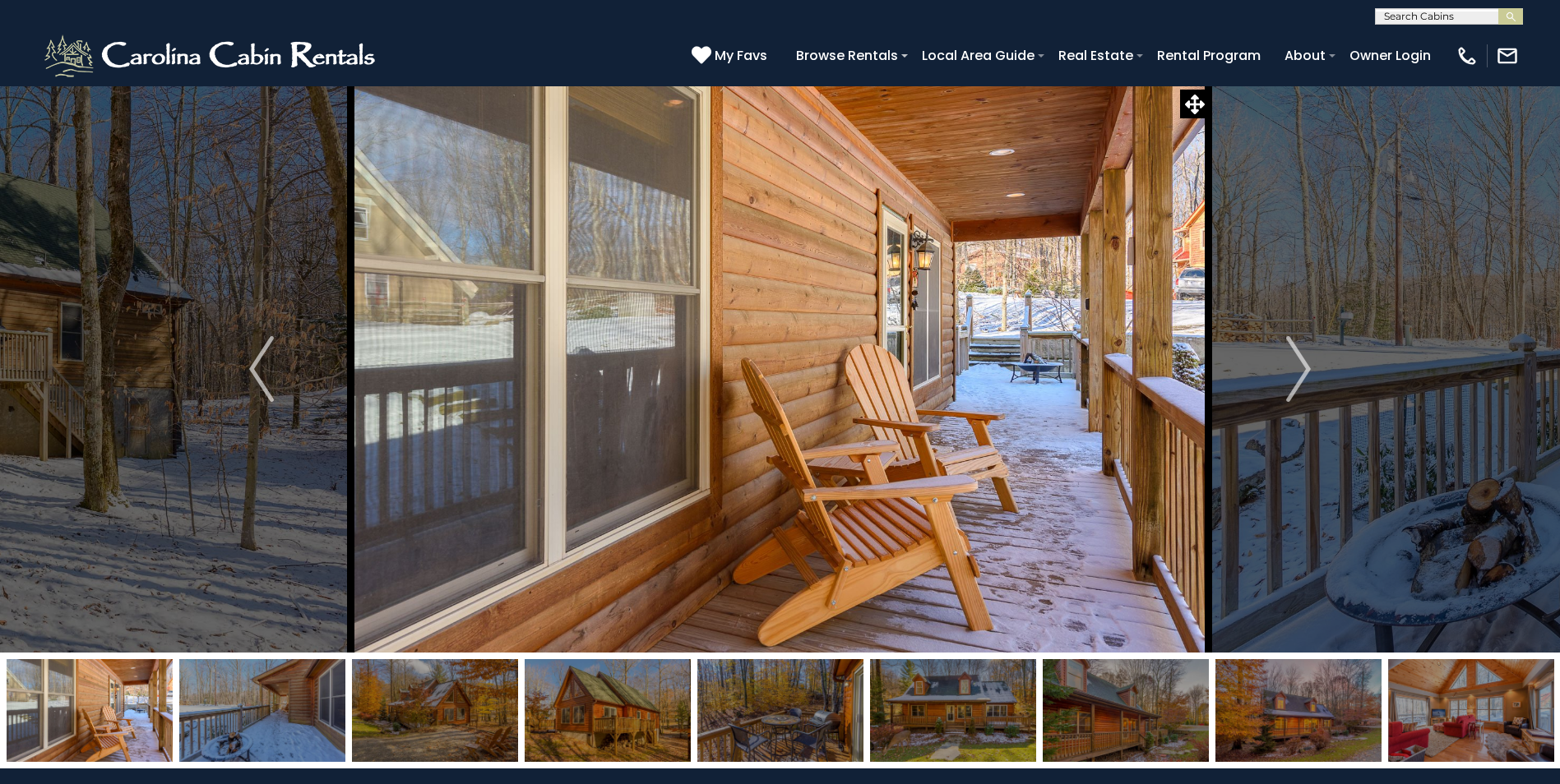
click at [568, 735] on img at bounding box center [608, 711] width 166 height 102
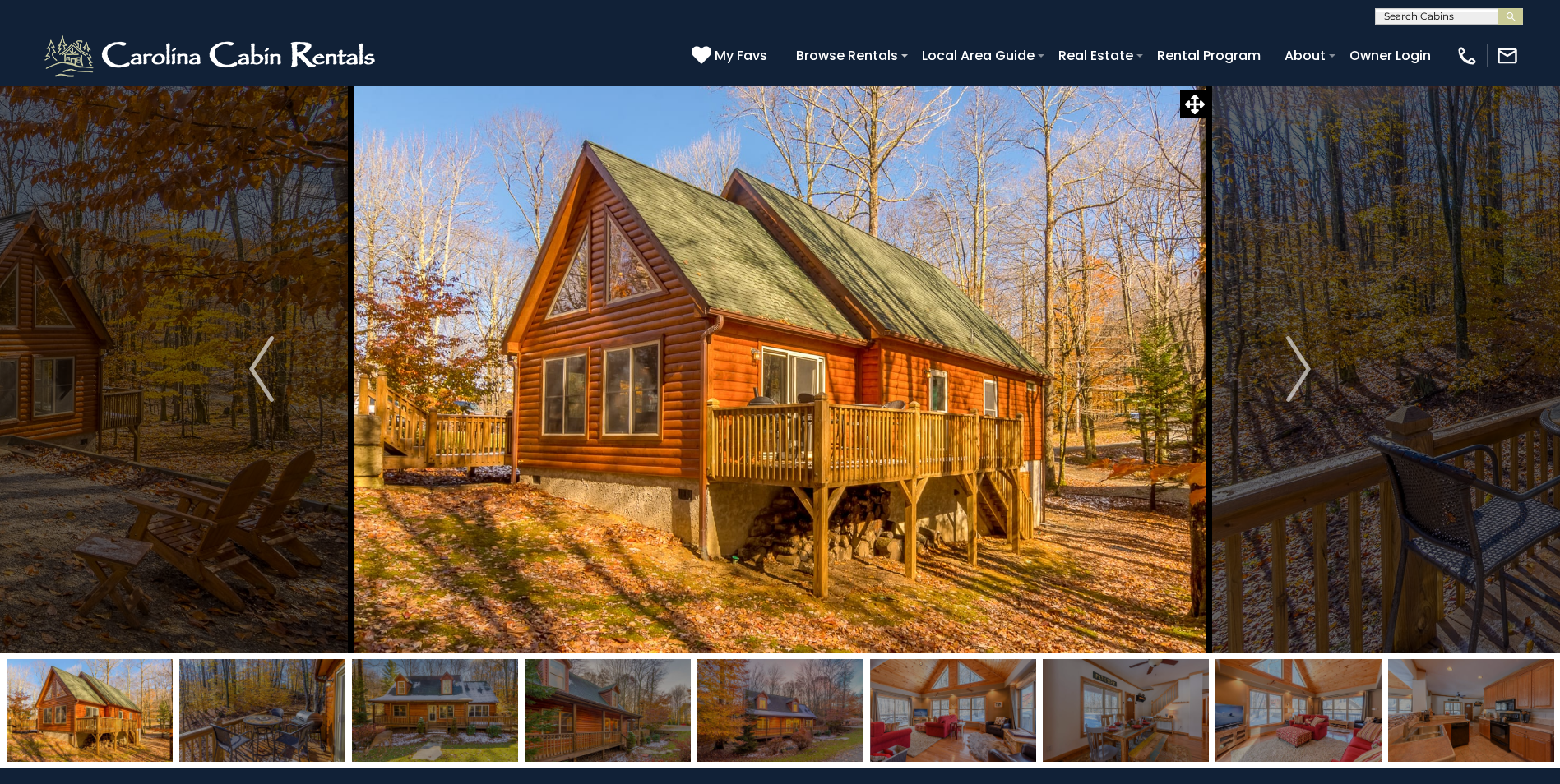
click at [602, 711] on img at bounding box center [608, 711] width 166 height 102
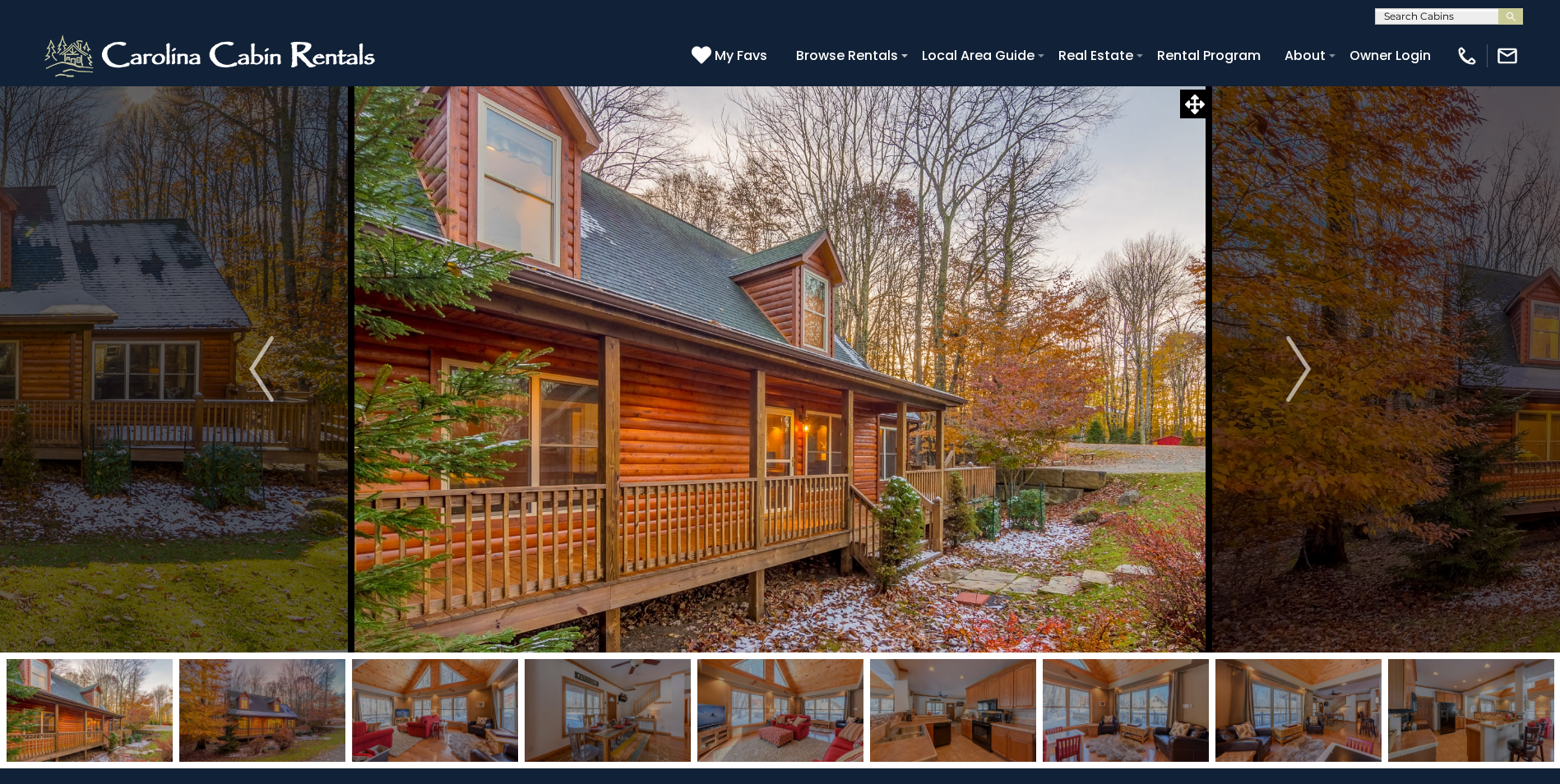
click at [602, 711] on img at bounding box center [608, 711] width 166 height 102
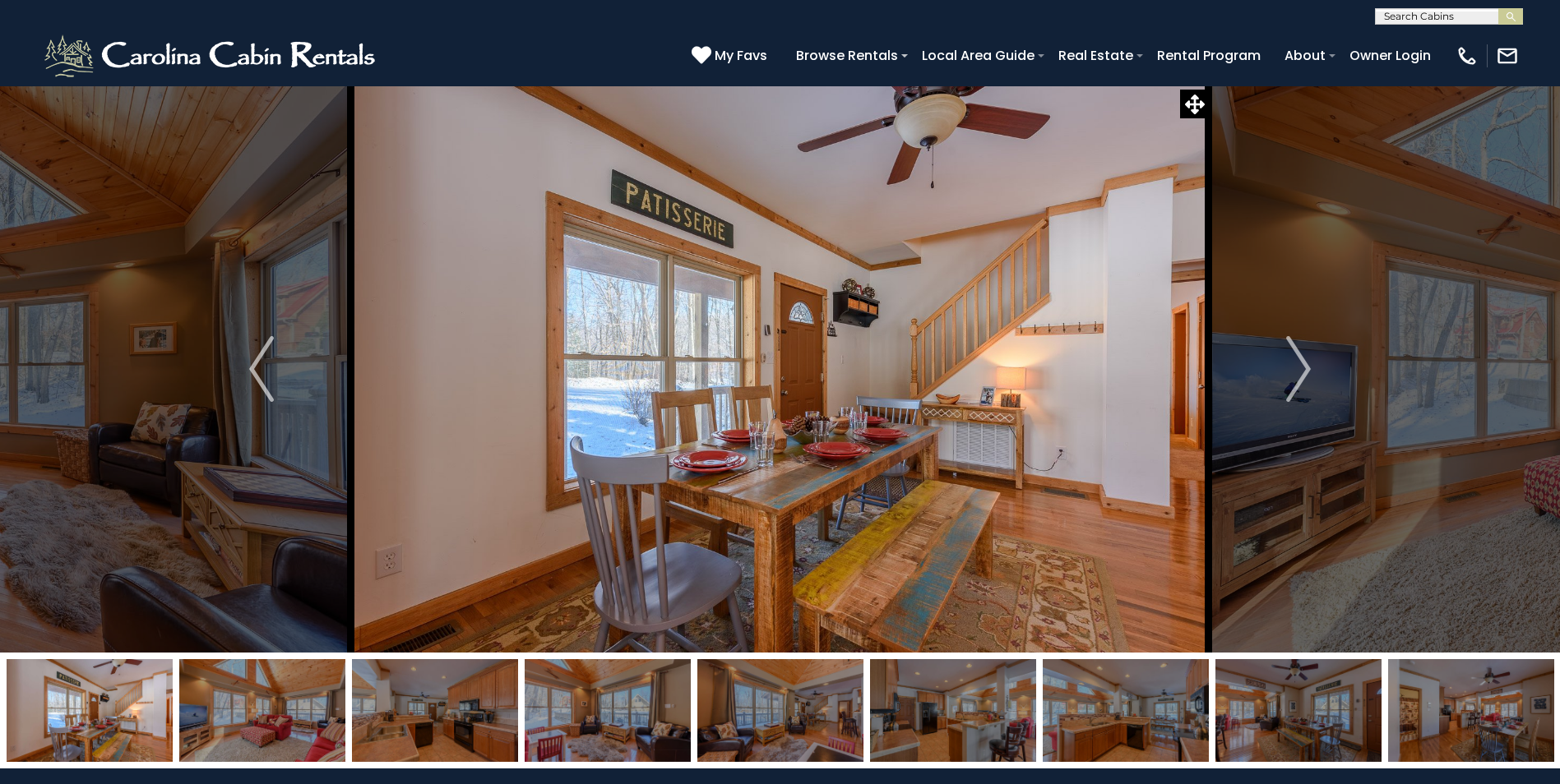
click at [726, 716] on img at bounding box center [780, 711] width 166 height 102
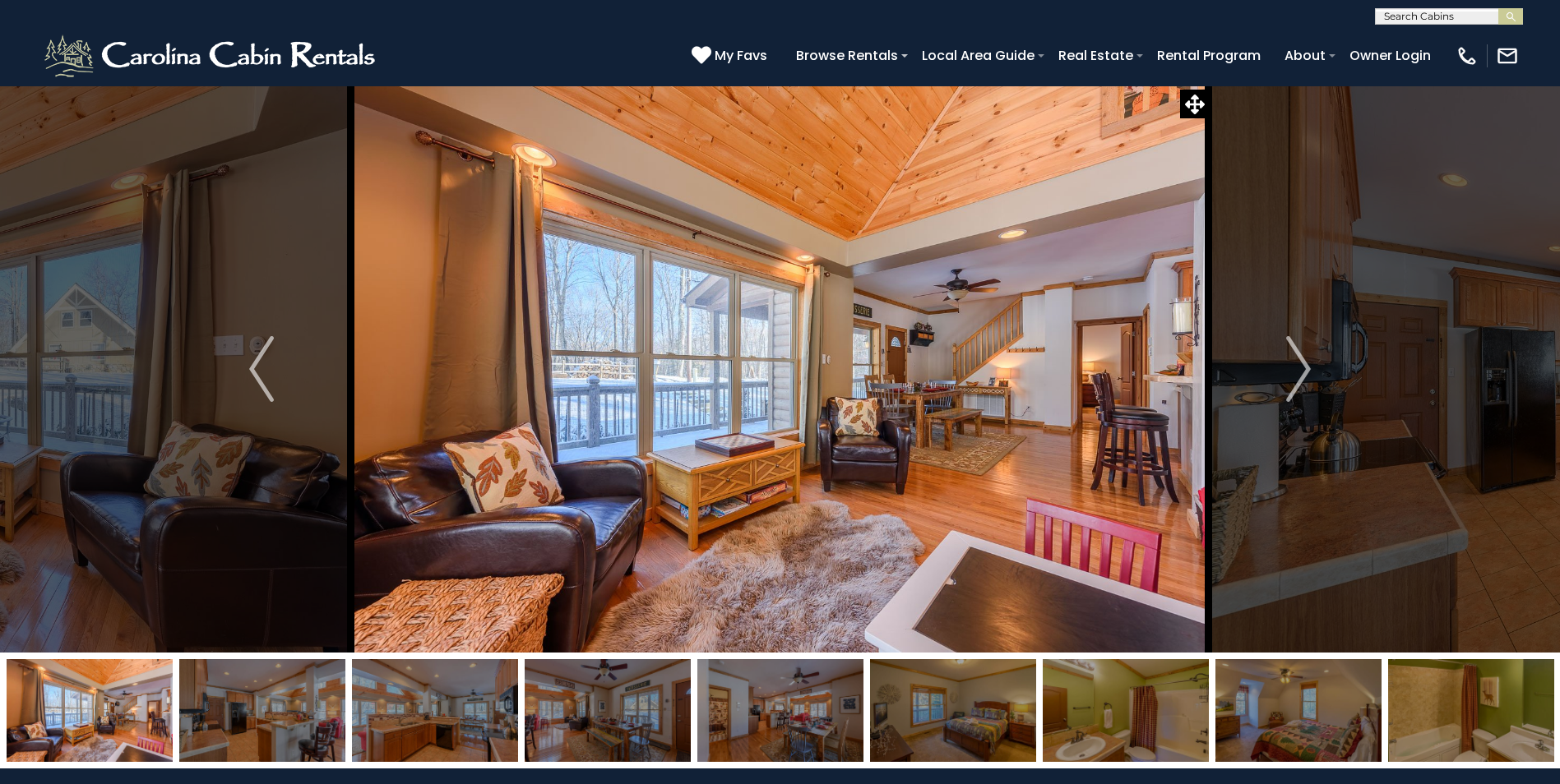
click at [726, 716] on img at bounding box center [780, 711] width 166 height 102
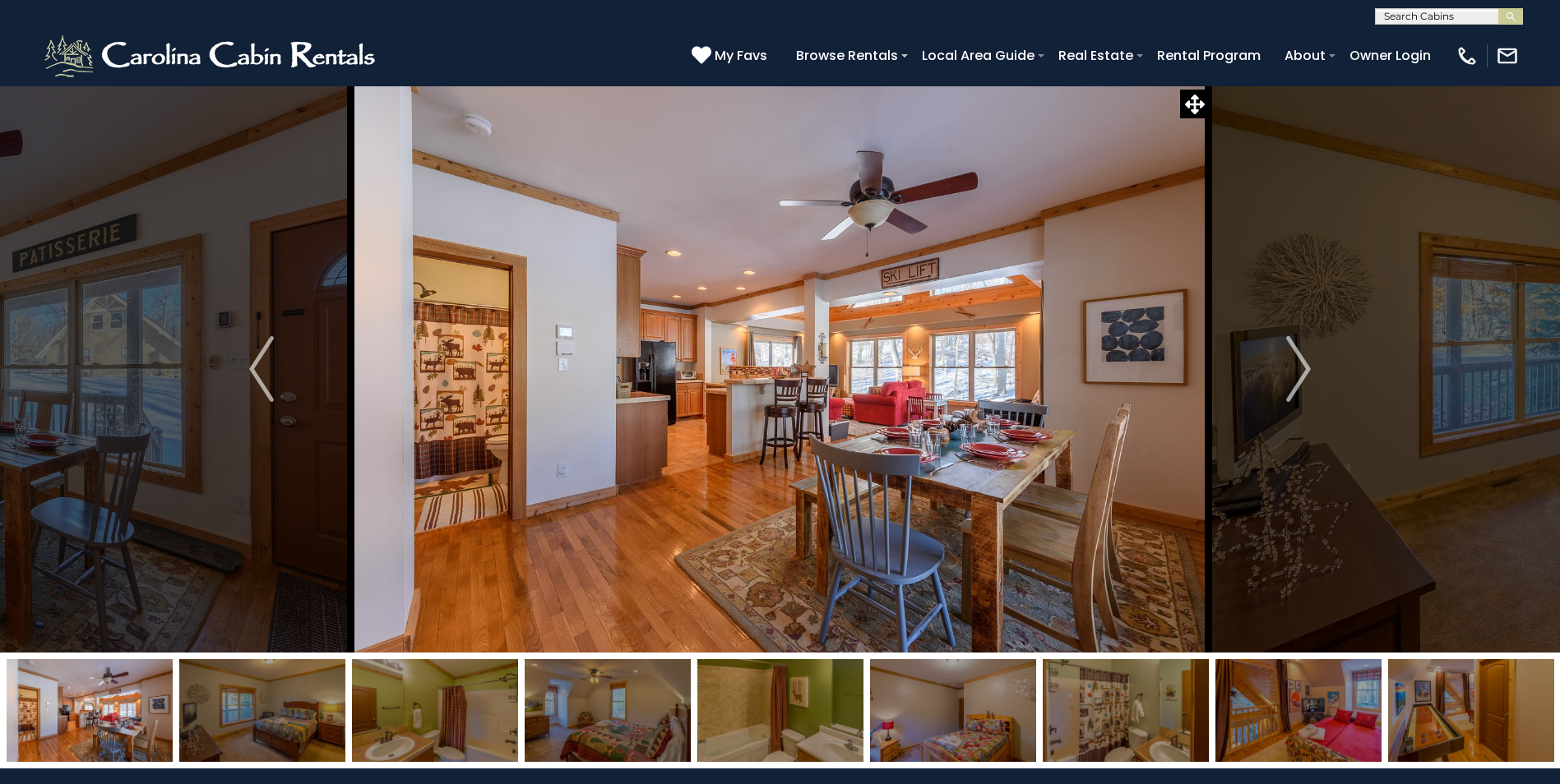
click at [726, 716] on img at bounding box center [780, 711] width 166 height 102
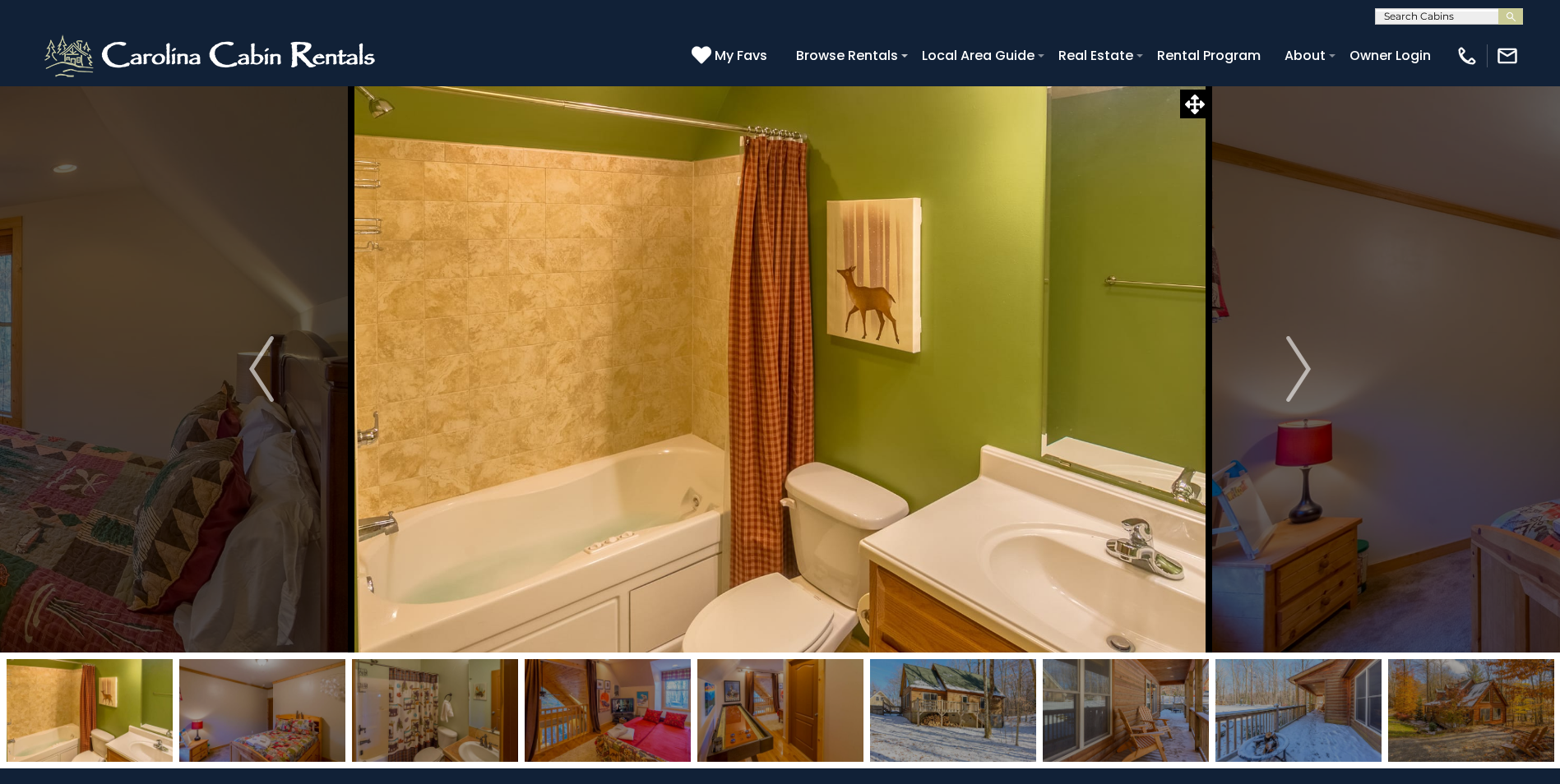
click at [726, 716] on img at bounding box center [780, 711] width 166 height 102
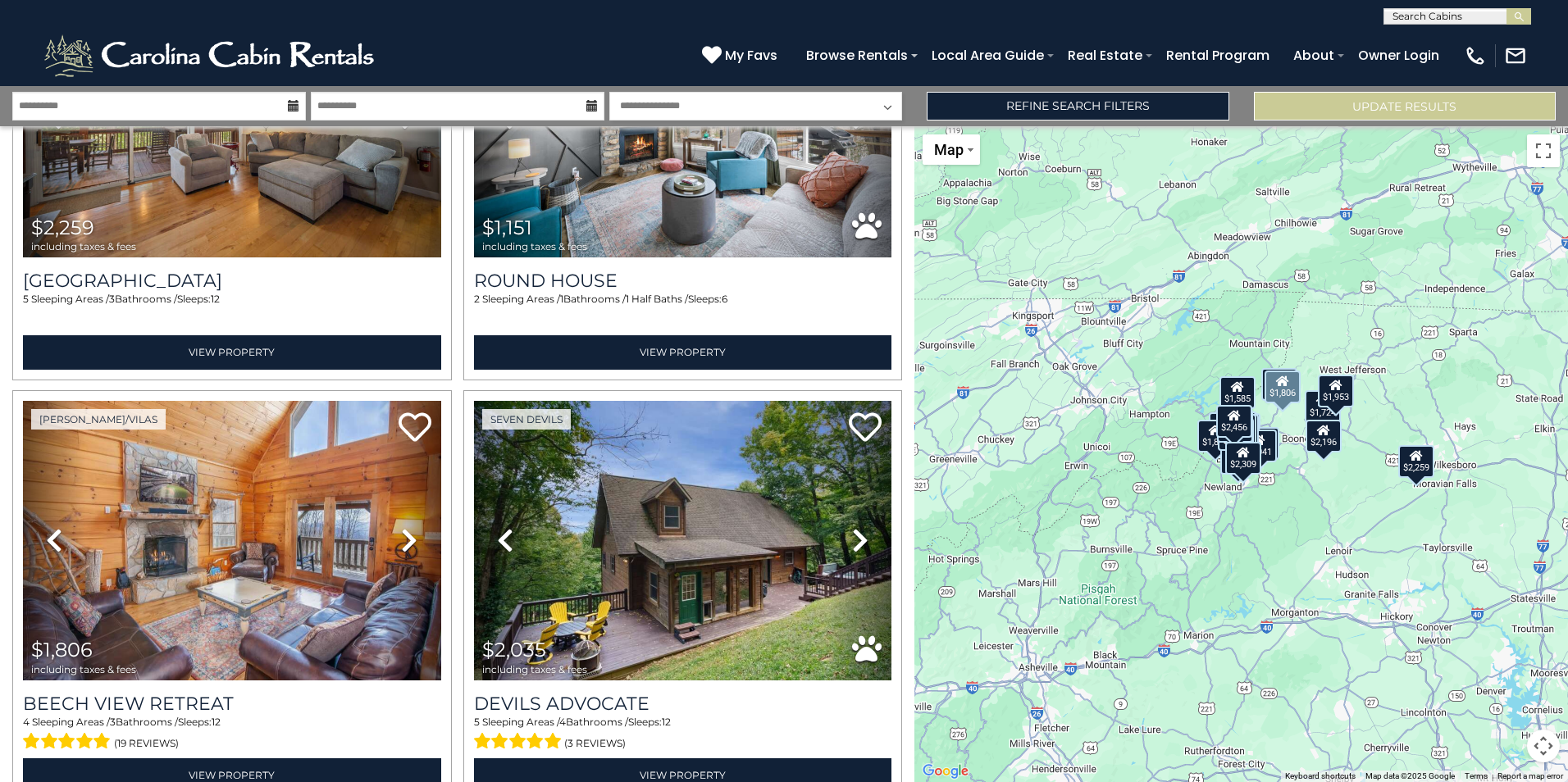
scroll to position [5792, 0]
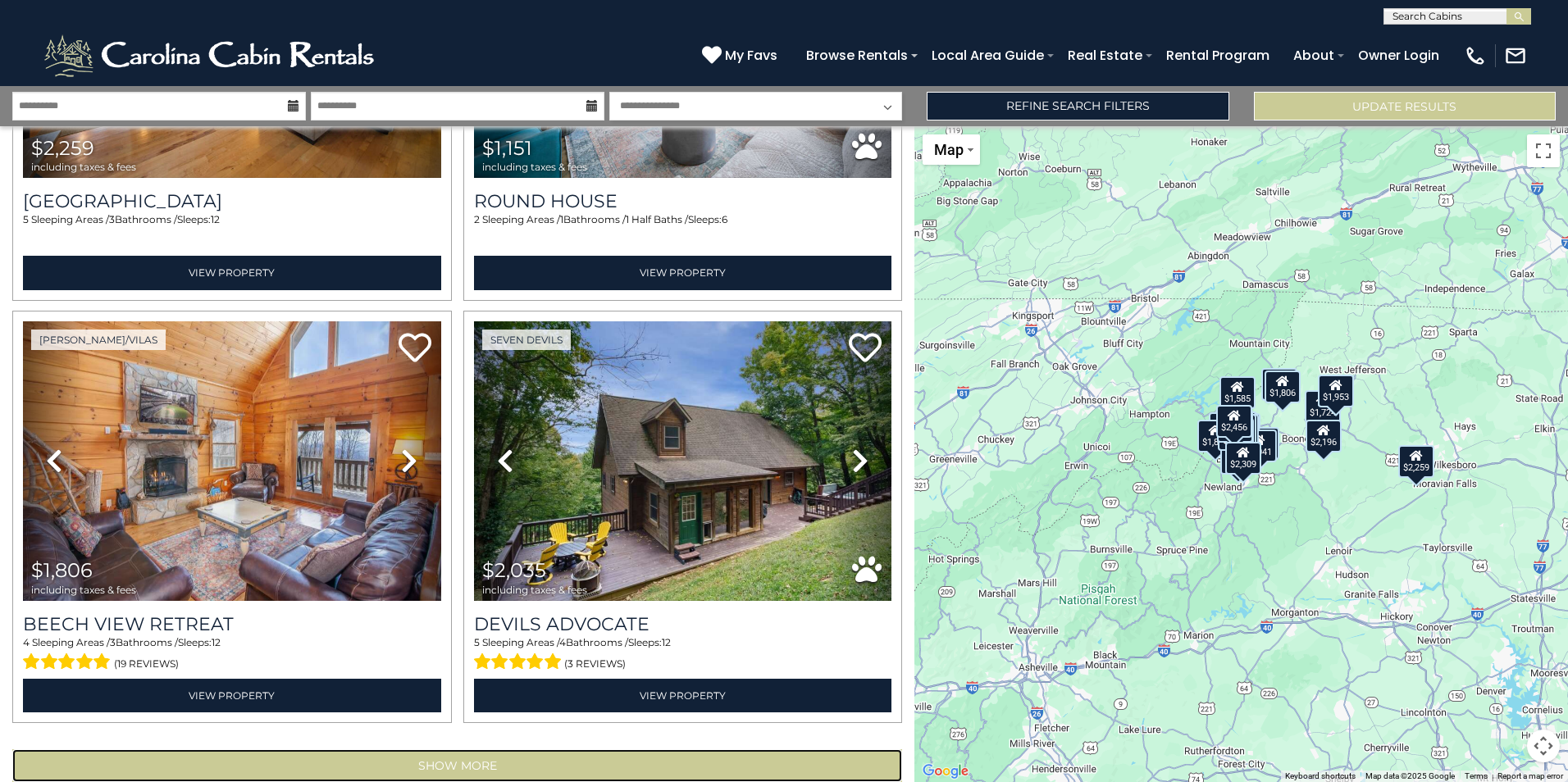
click at [485, 750] on button "Show More" at bounding box center [457, 766] width 890 height 33
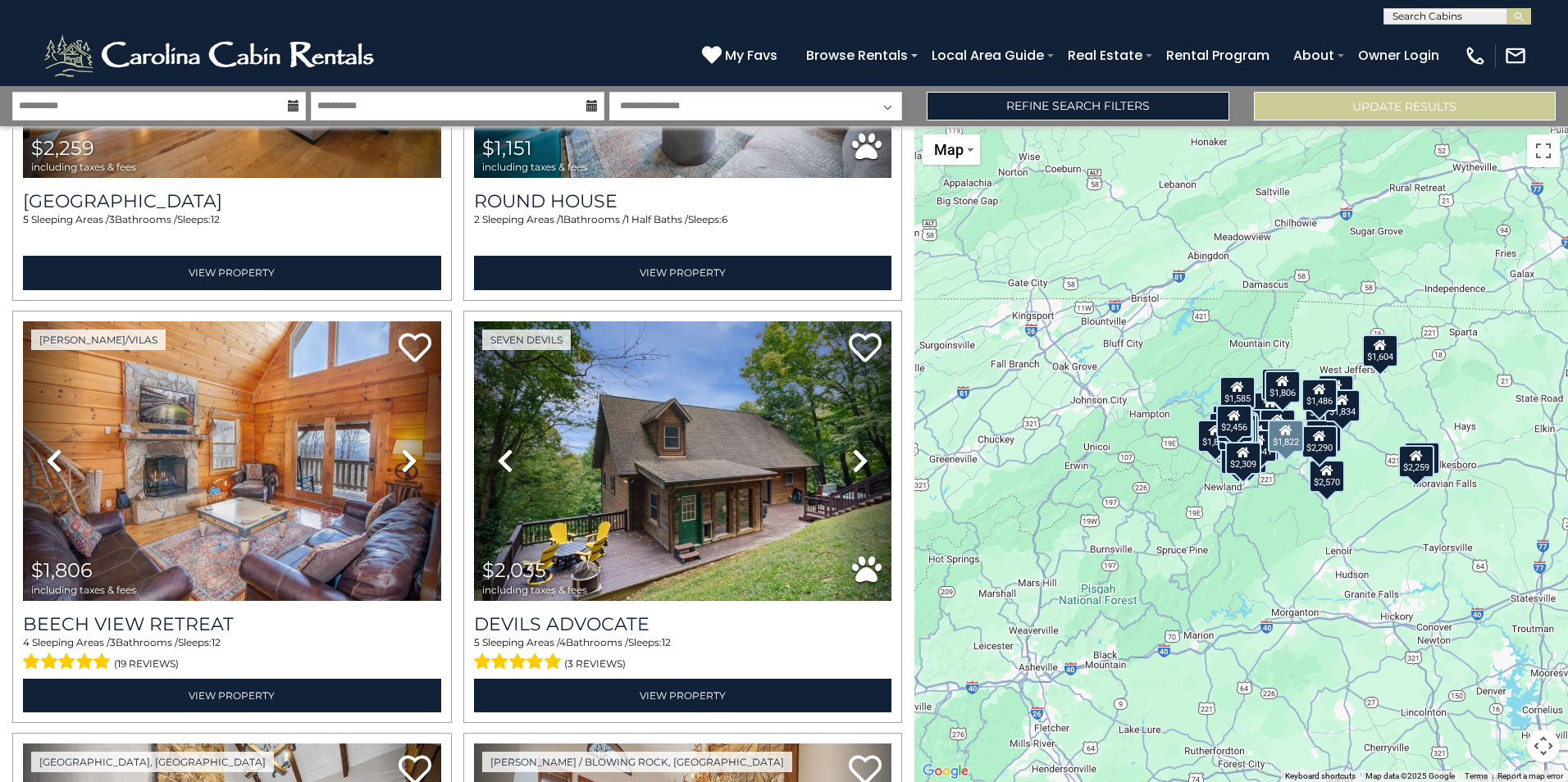
scroll to position [6202, 0]
